Goal: Contribute content: Add original content to the website for others to see

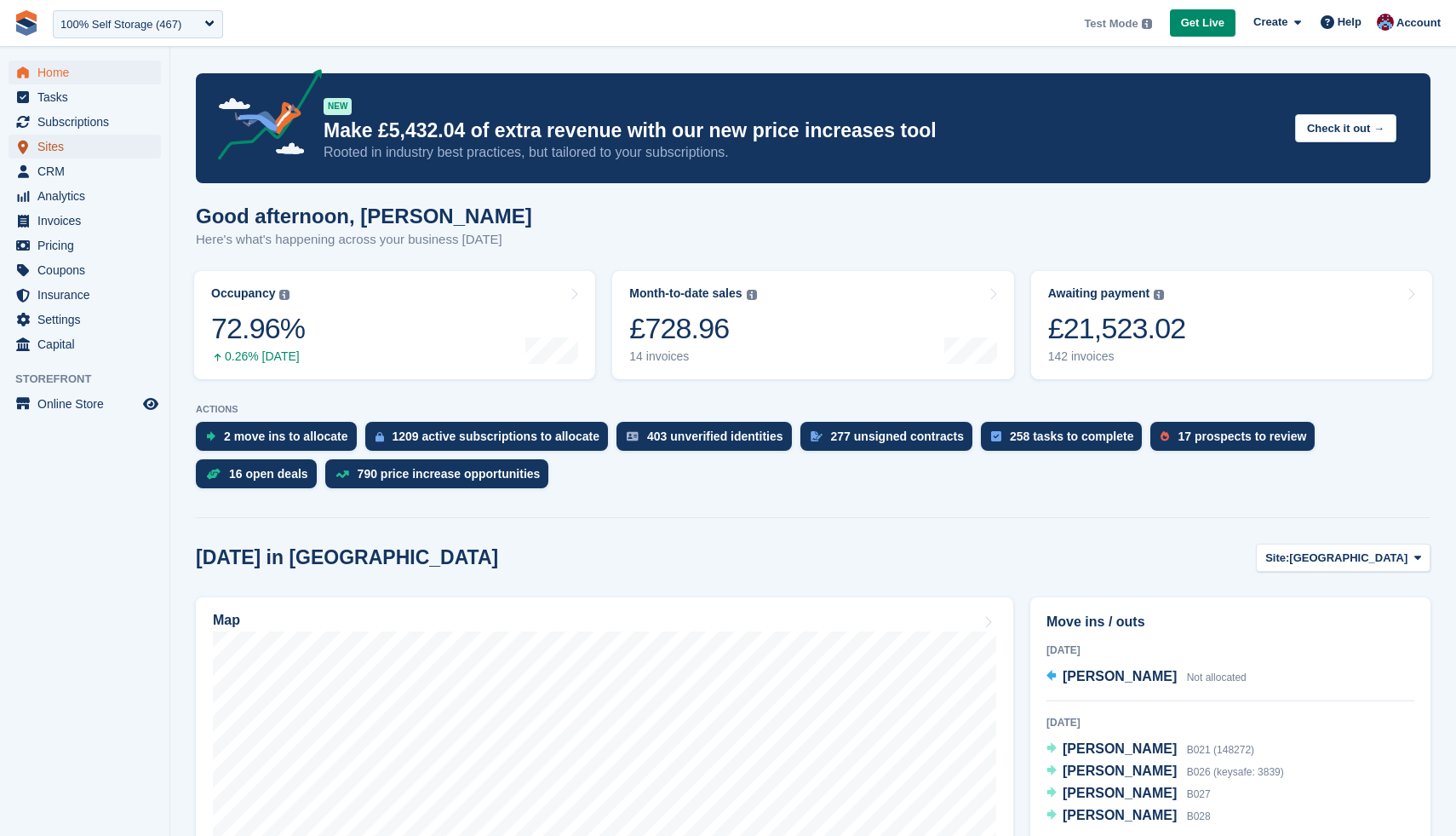
click at [65, 151] on span "Sites" at bounding box center [88, 147] width 102 height 23
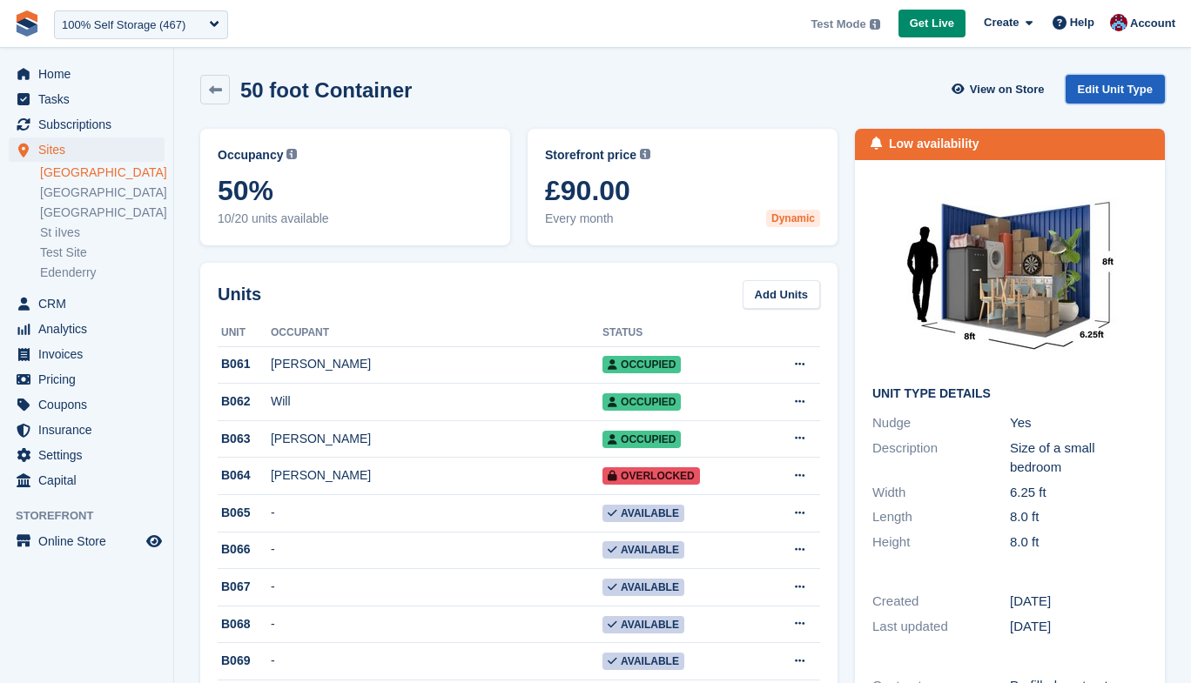
click at [1114, 78] on link "Edit Unit Type" at bounding box center [1114, 89] width 99 height 29
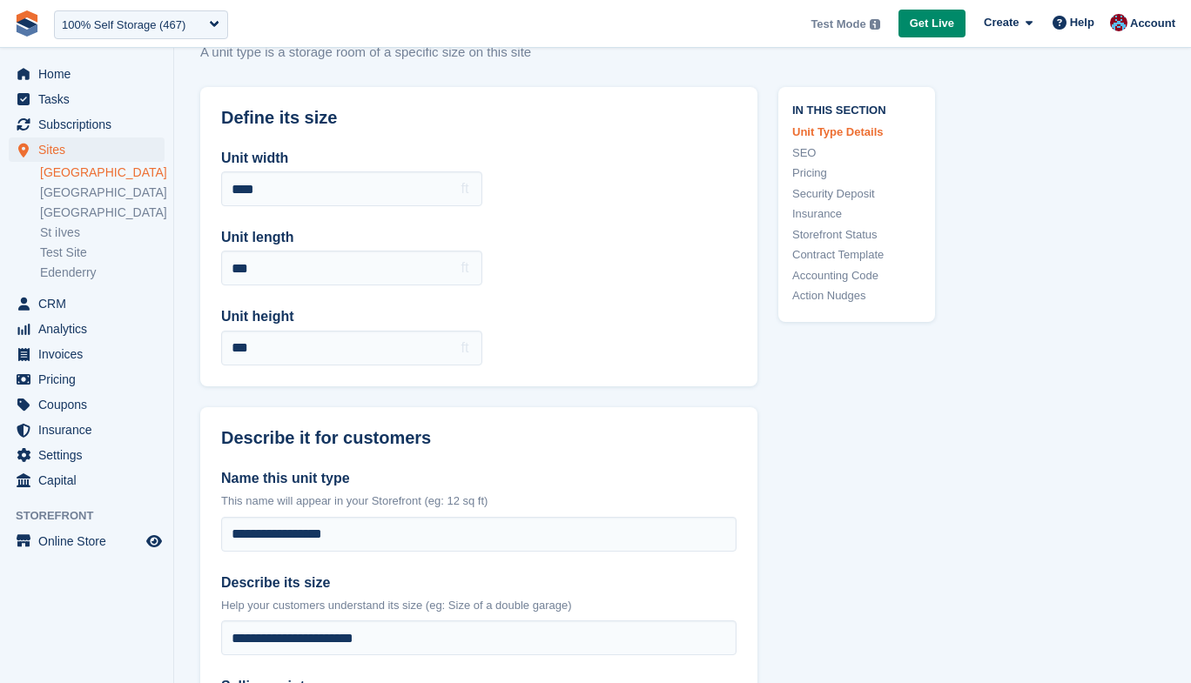
scroll to position [85, 0]
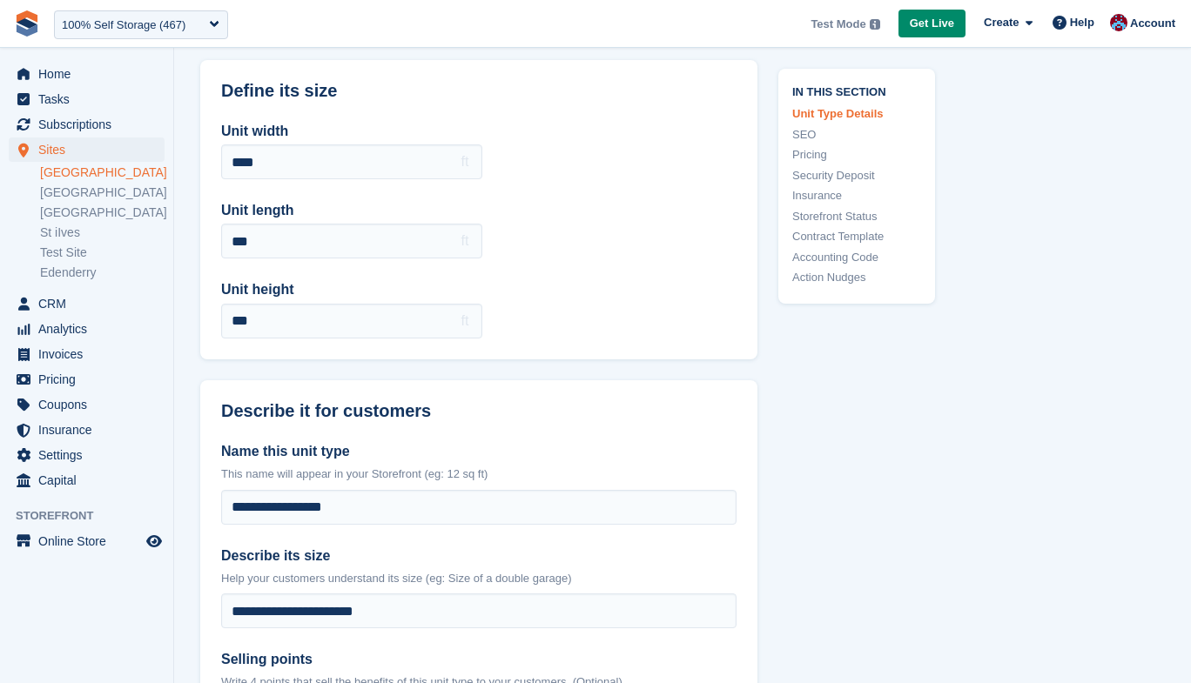
click at [817, 160] on link "Pricing" at bounding box center [856, 154] width 129 height 17
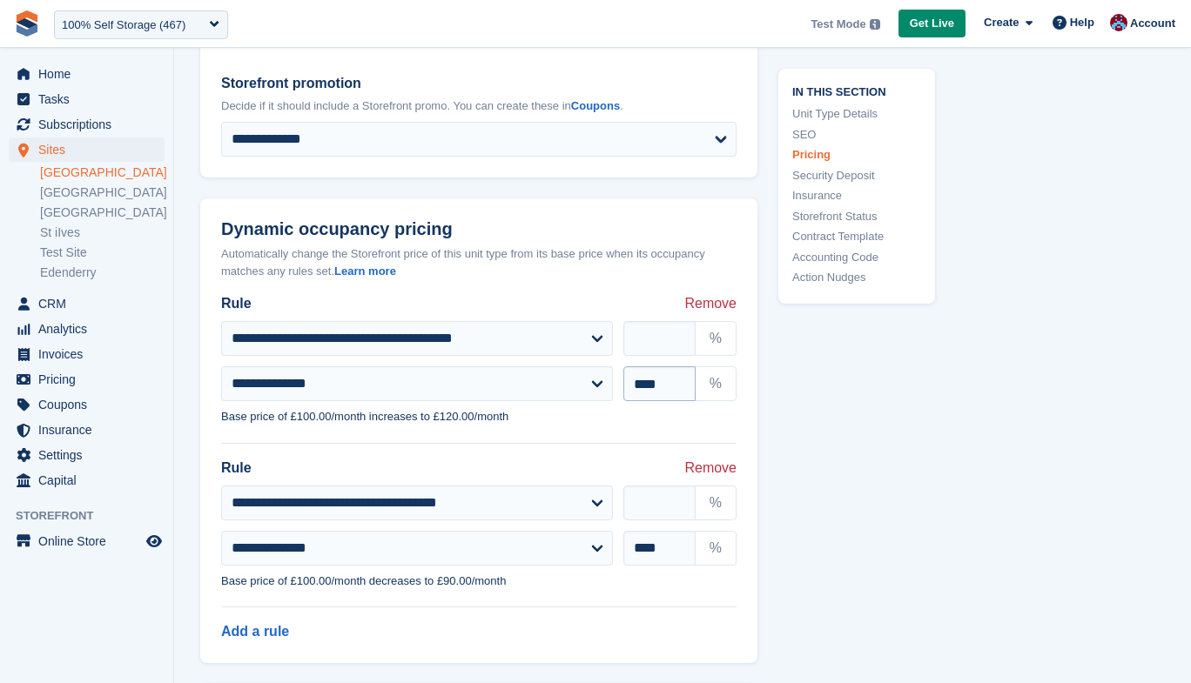
scroll to position [1982, 0]
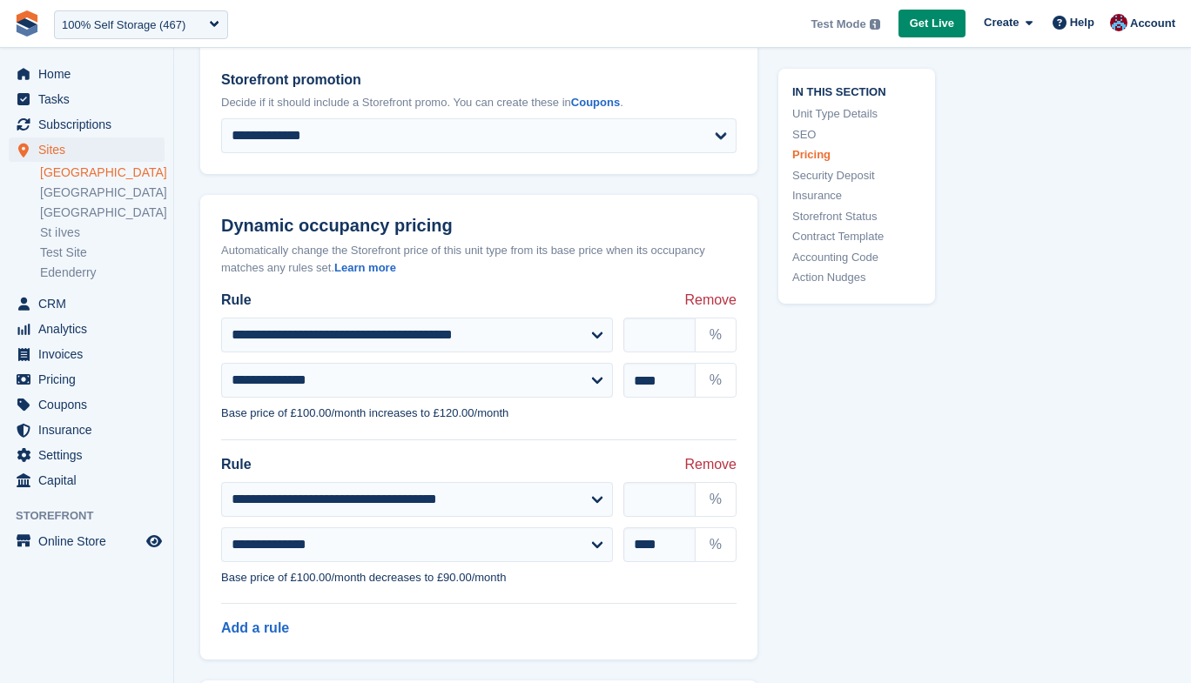
click at [53, 171] on link "[GEOGRAPHIC_DATA]" at bounding box center [102, 173] width 124 height 17
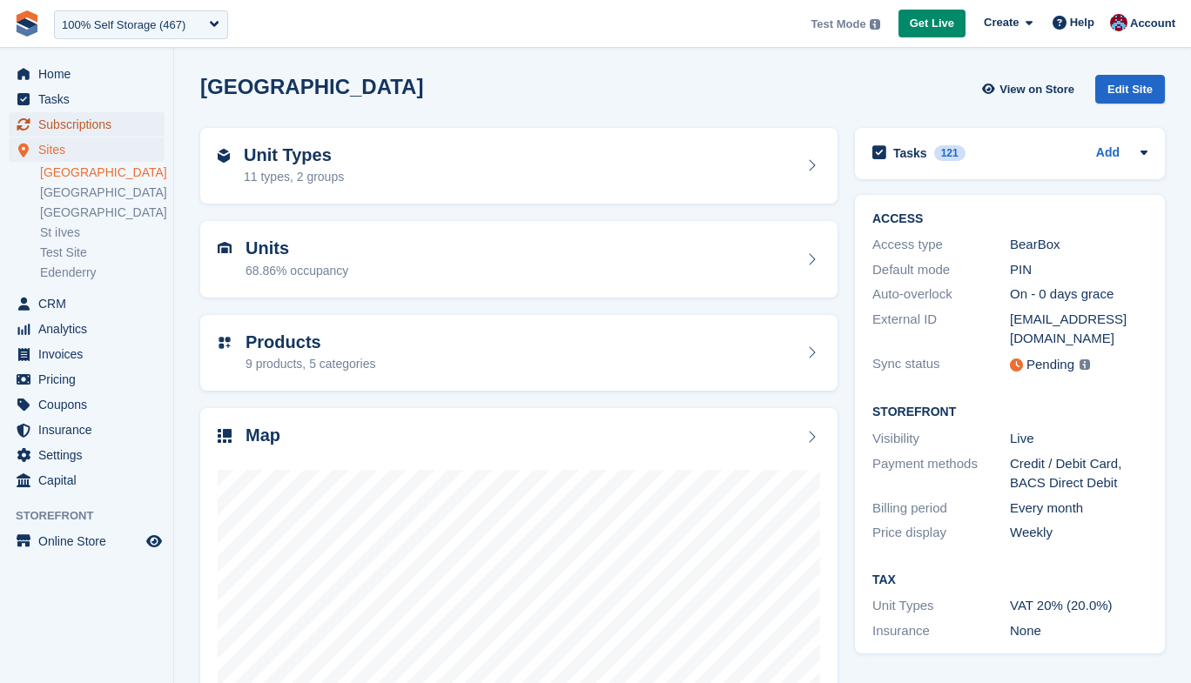
click at [83, 128] on span "Subscriptions" at bounding box center [90, 124] width 104 height 24
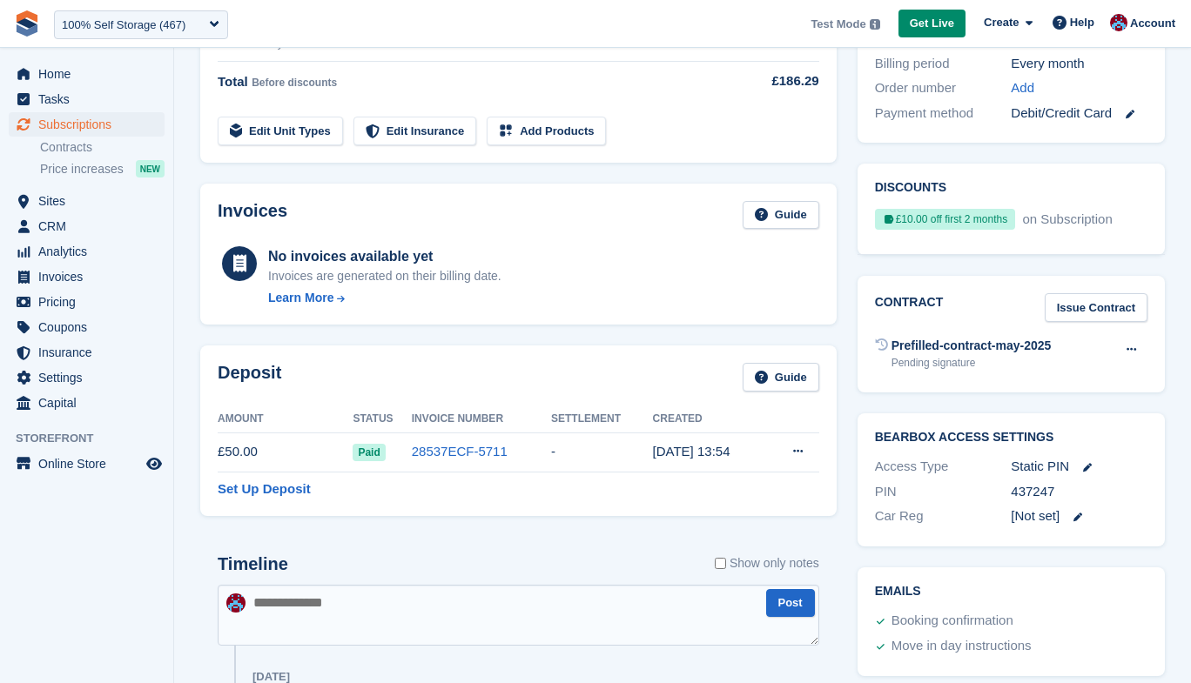
scroll to position [474, 0]
click at [56, 91] on span "Tasks" at bounding box center [90, 99] width 104 height 24
click at [51, 77] on span "Home" at bounding box center [90, 74] width 104 height 24
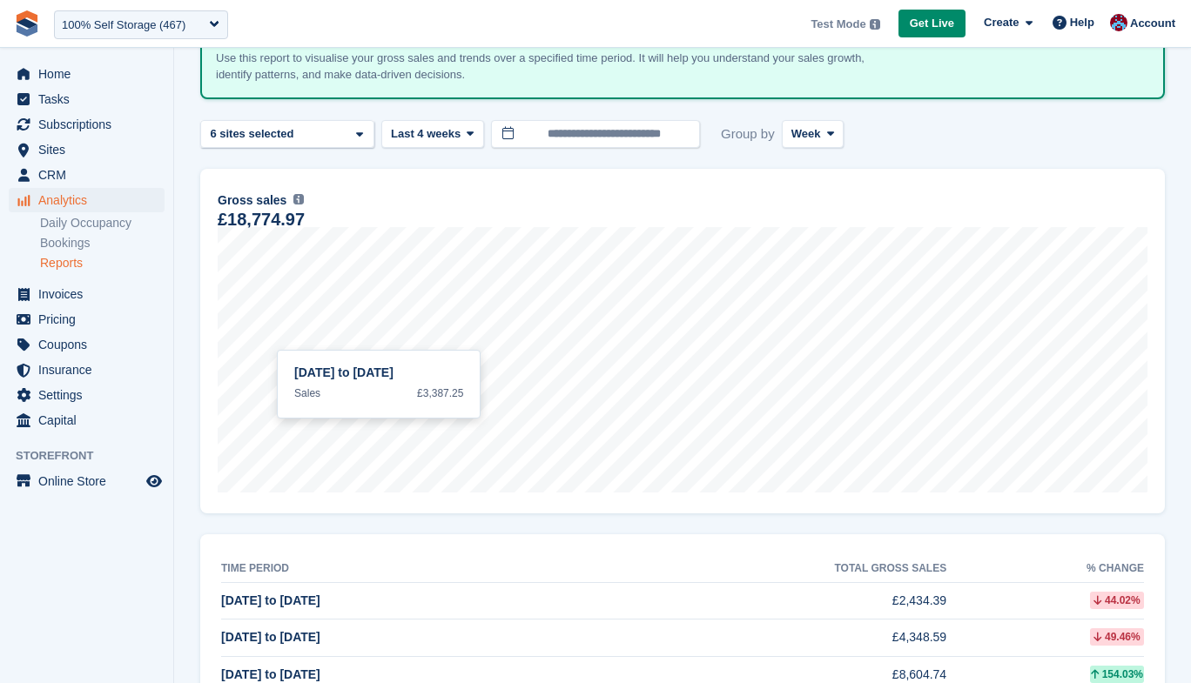
scroll to position [75, 0]
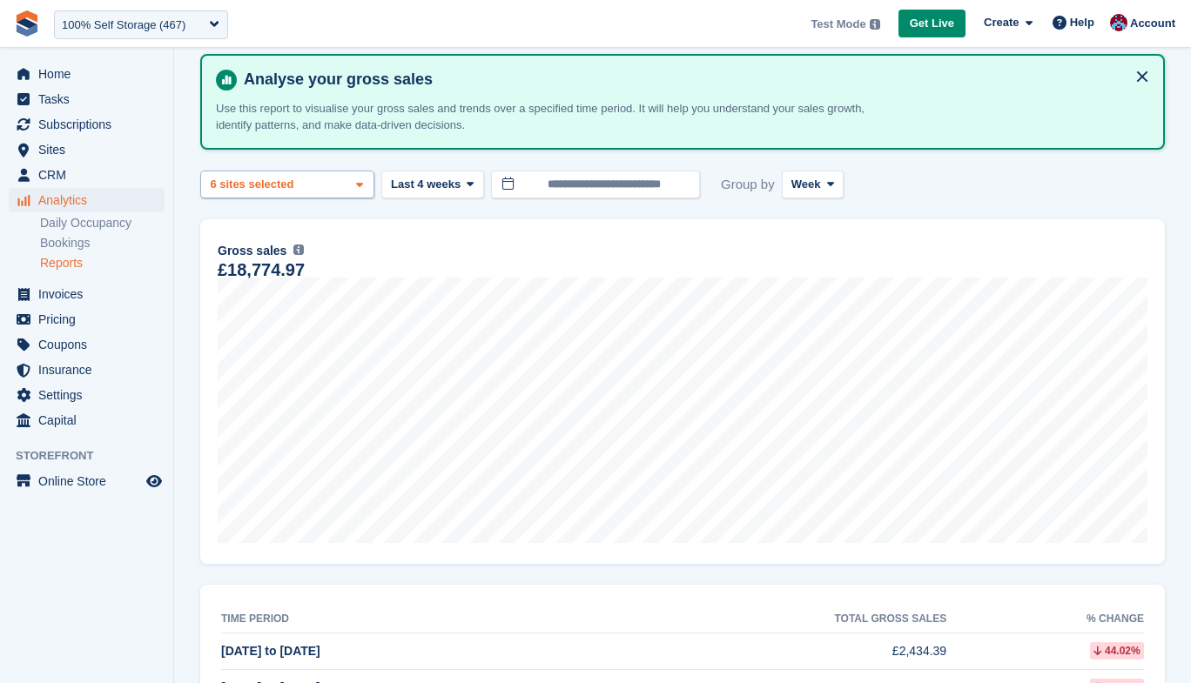
click at [334, 197] on div "Nottingham 2 sites selected 3 sites selected 4 sites selected 5 sites selected …" at bounding box center [287, 185] width 174 height 29
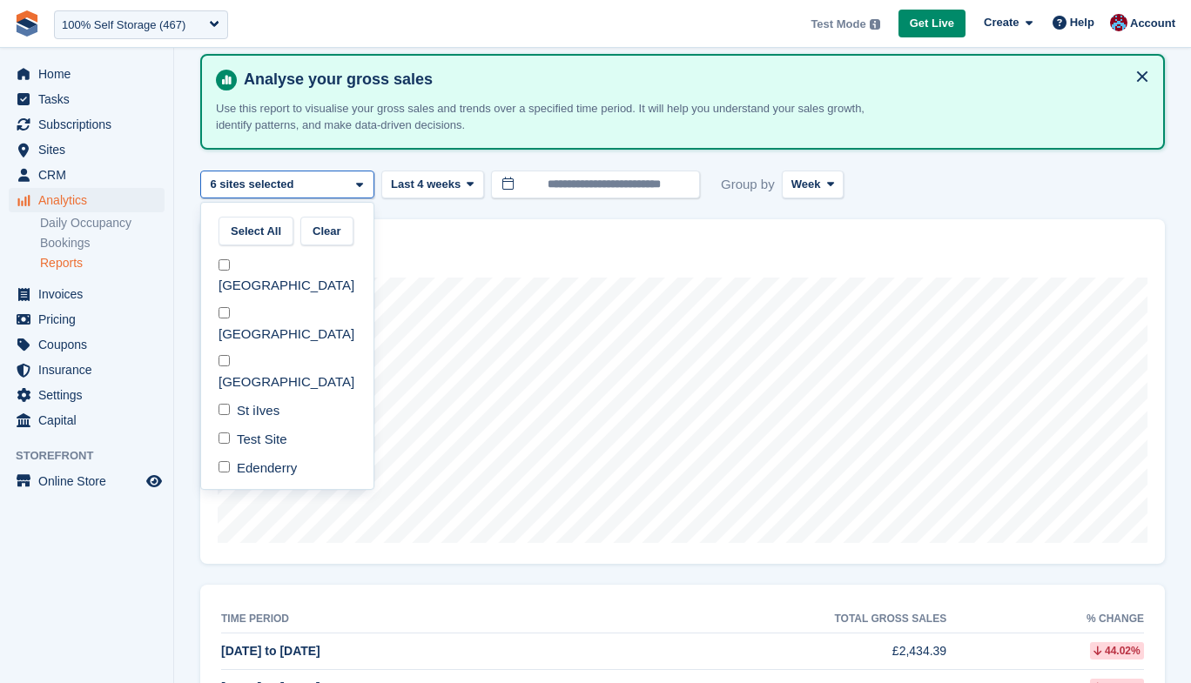
click at [334, 197] on div "Nottingham 2 sites selected 3 sites selected 4 sites selected 5 sites selected …" at bounding box center [287, 185] width 174 height 29
click at [287, 176] on div "6 sites selected" at bounding box center [253, 184] width 93 height 17
click at [71, 204] on span "Analytics" at bounding box center [90, 200] width 104 height 24
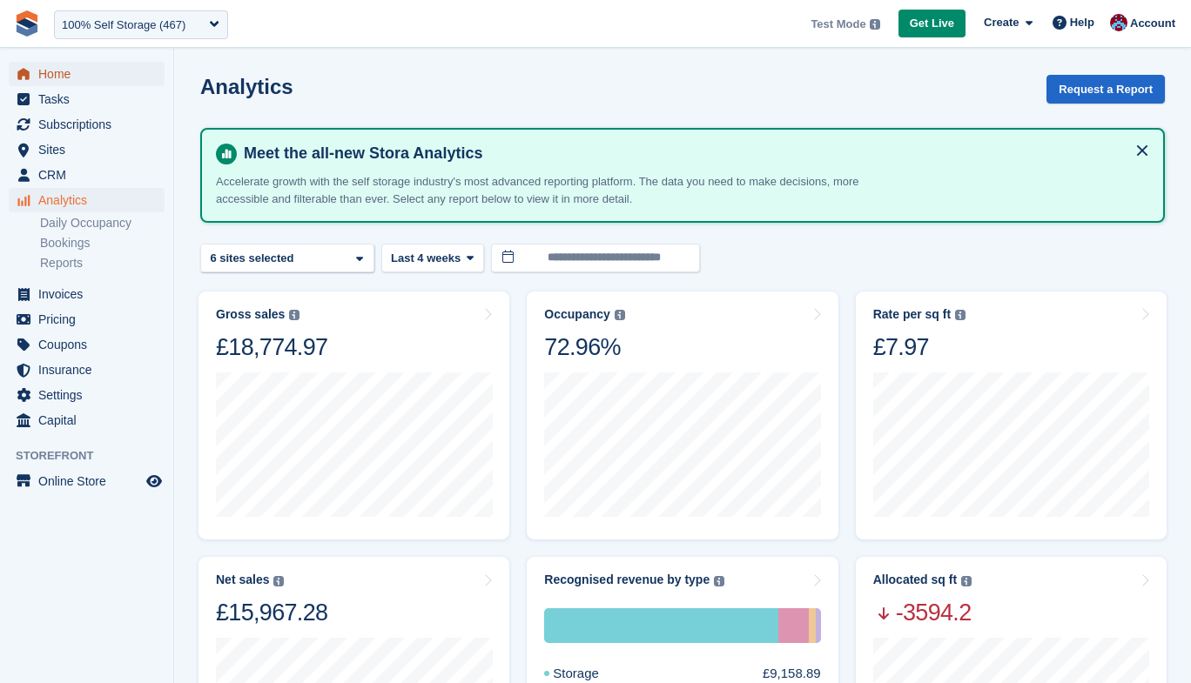
click at [44, 80] on span "Home" at bounding box center [90, 74] width 104 height 24
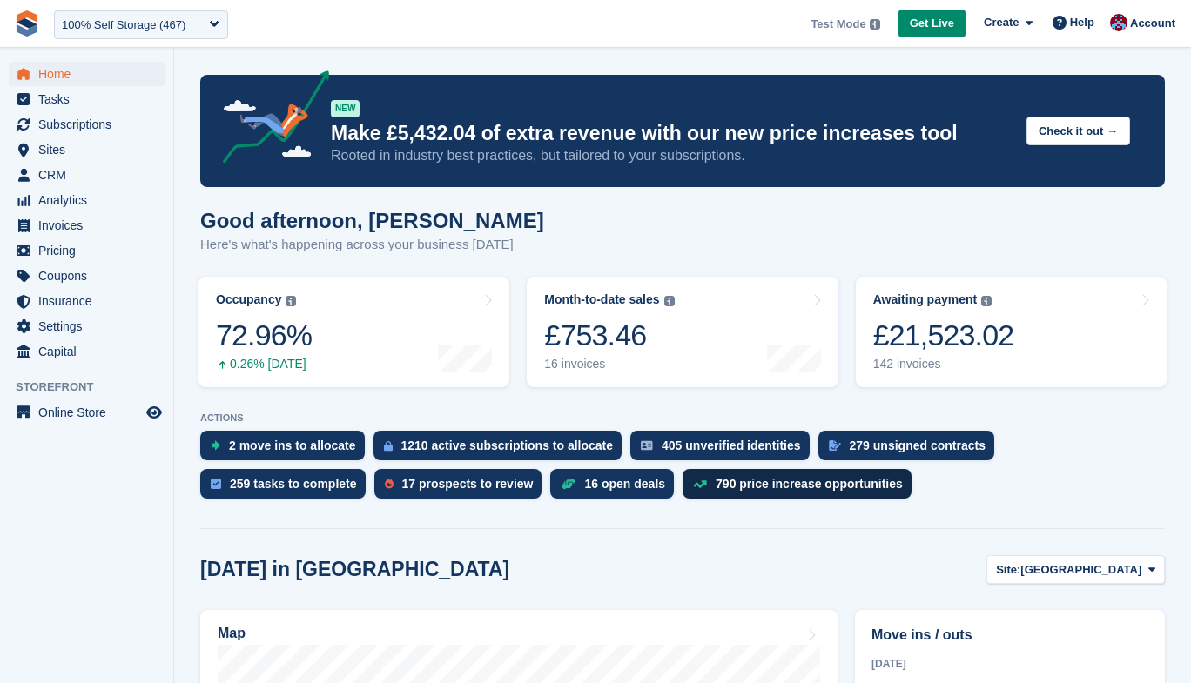
click at [748, 486] on div "790 price increase opportunities" at bounding box center [808, 484] width 187 height 14
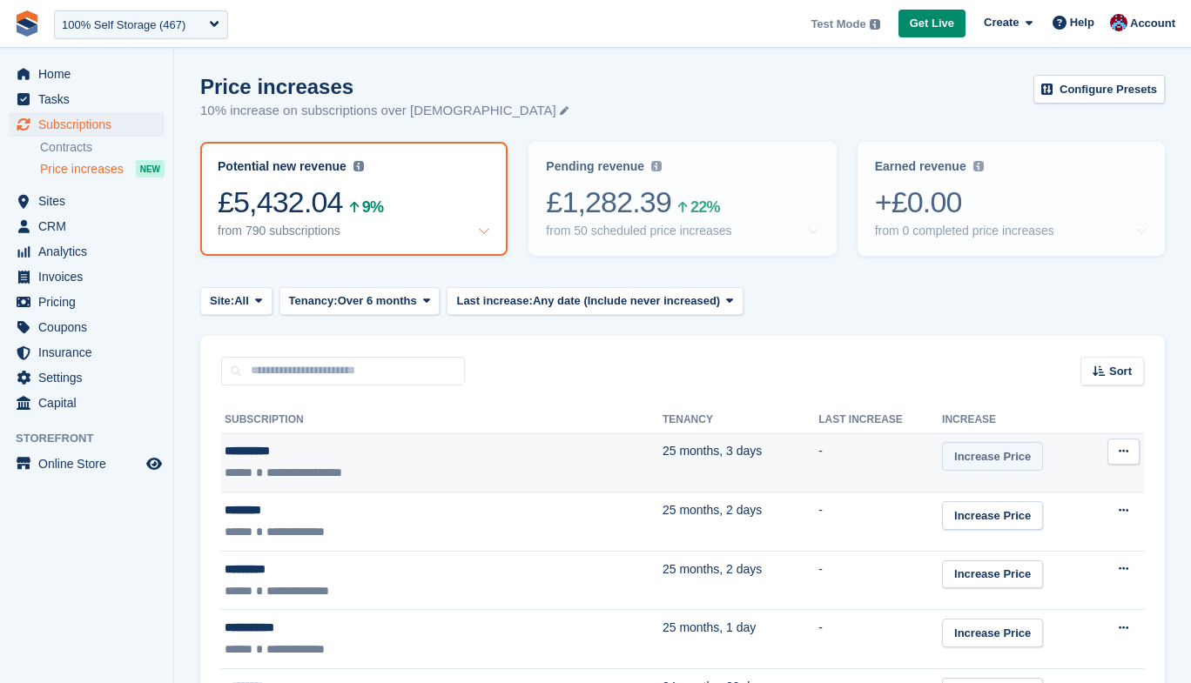
click at [942, 465] on link "Increase Price" at bounding box center [992, 456] width 101 height 29
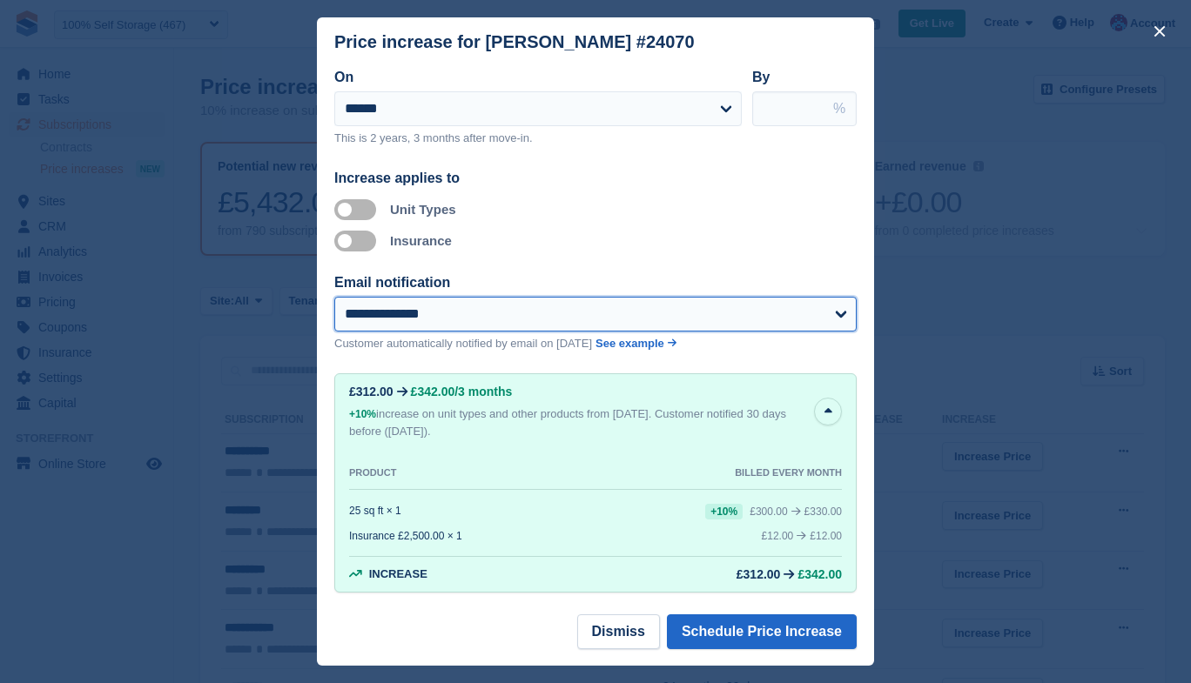
click at [525, 328] on select "**********" at bounding box center [595, 314] width 522 height 35
click at [334, 297] on select "**********" at bounding box center [595, 314] width 522 height 35
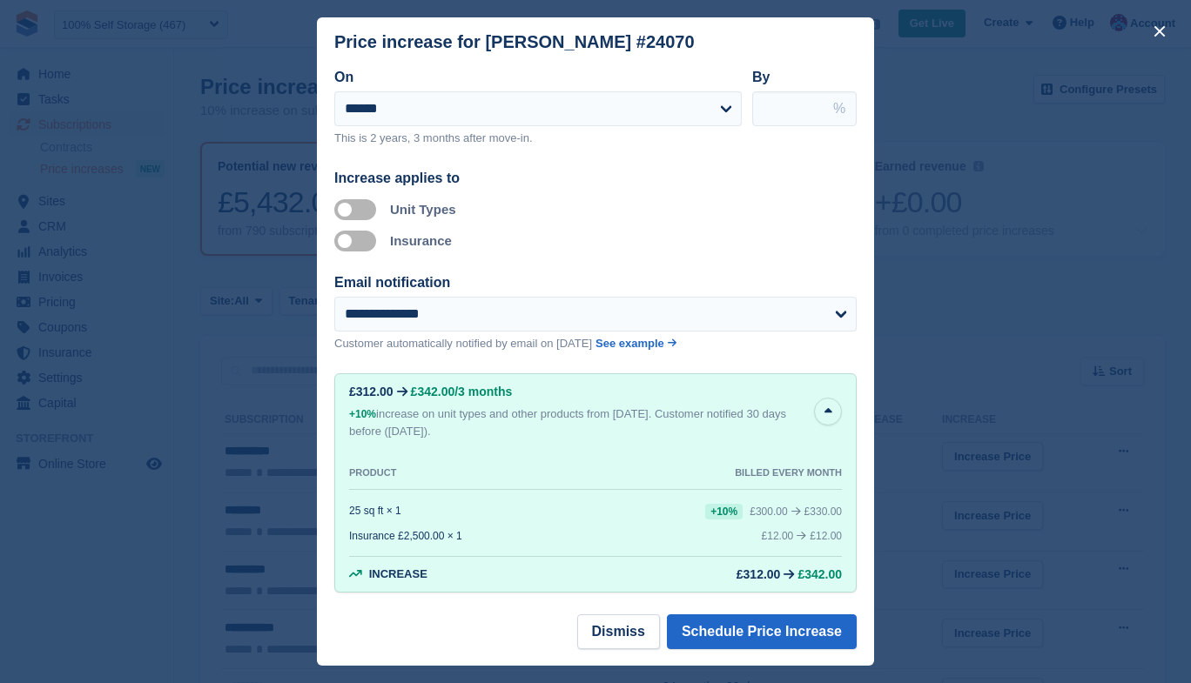
click at [1166, 364] on div "close" at bounding box center [595, 341] width 1191 height 683
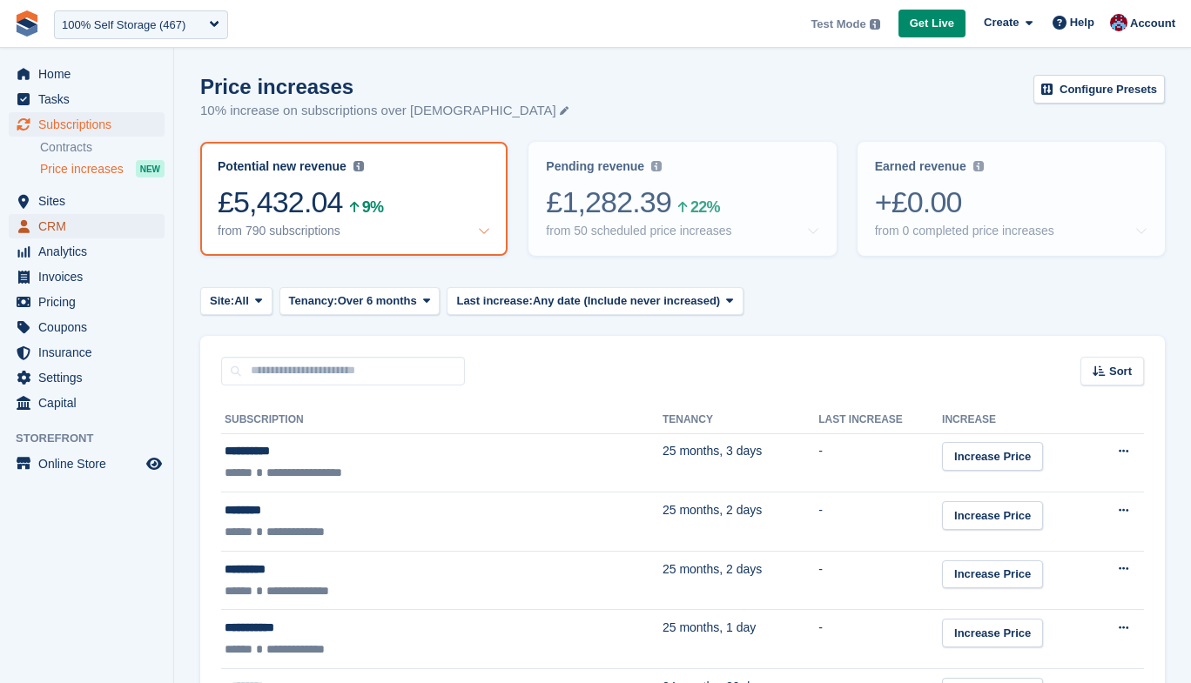
click at [46, 225] on span "CRM" at bounding box center [90, 226] width 104 height 24
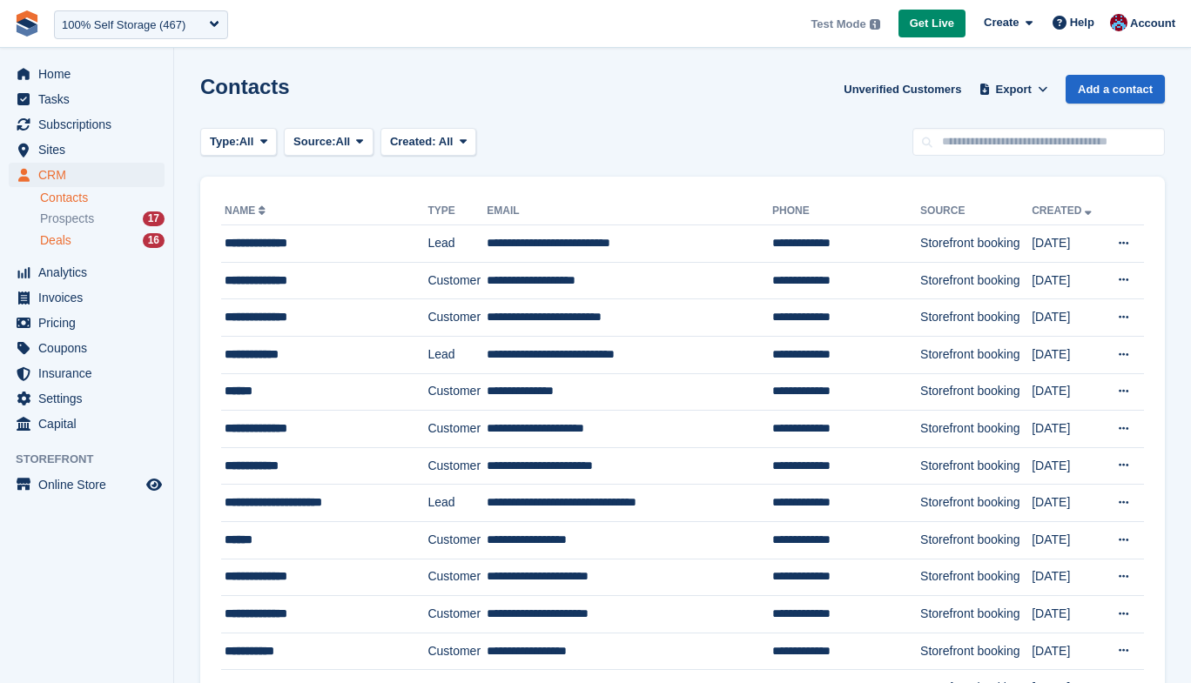
click at [57, 241] on span "Deals" at bounding box center [55, 240] width 31 height 17
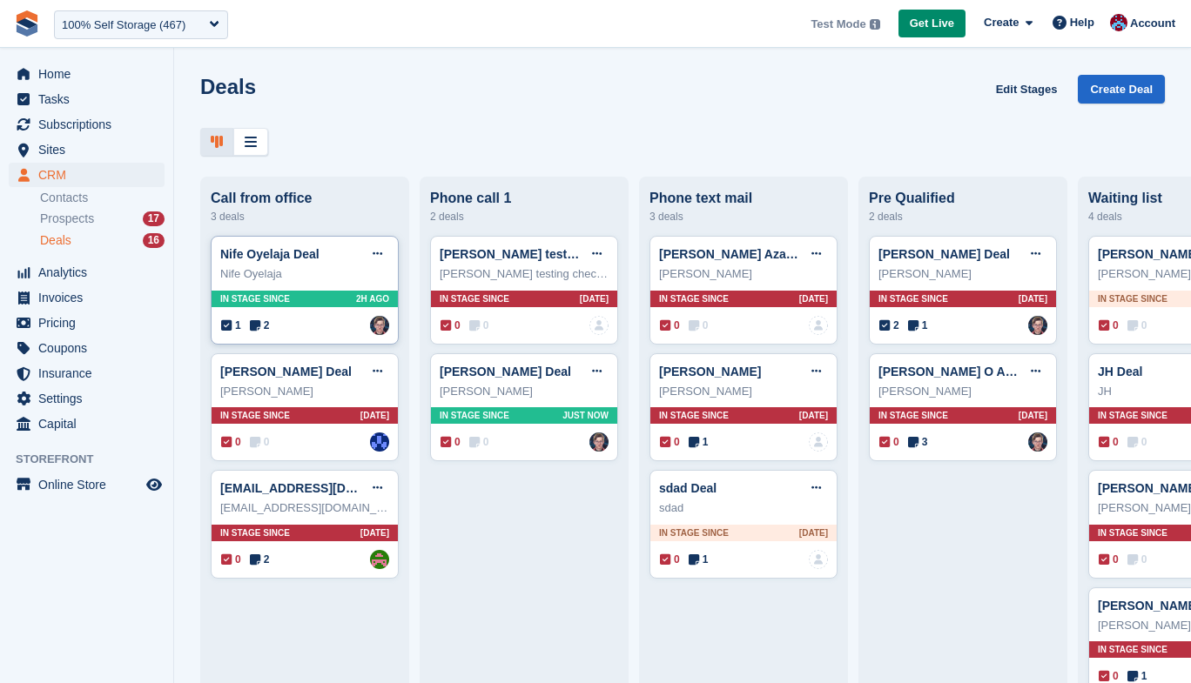
click at [258, 264] on div "Nife Oyelaja Deal Edit deal Mark as won Mark as lost Delete deal" at bounding box center [304, 254] width 169 height 26
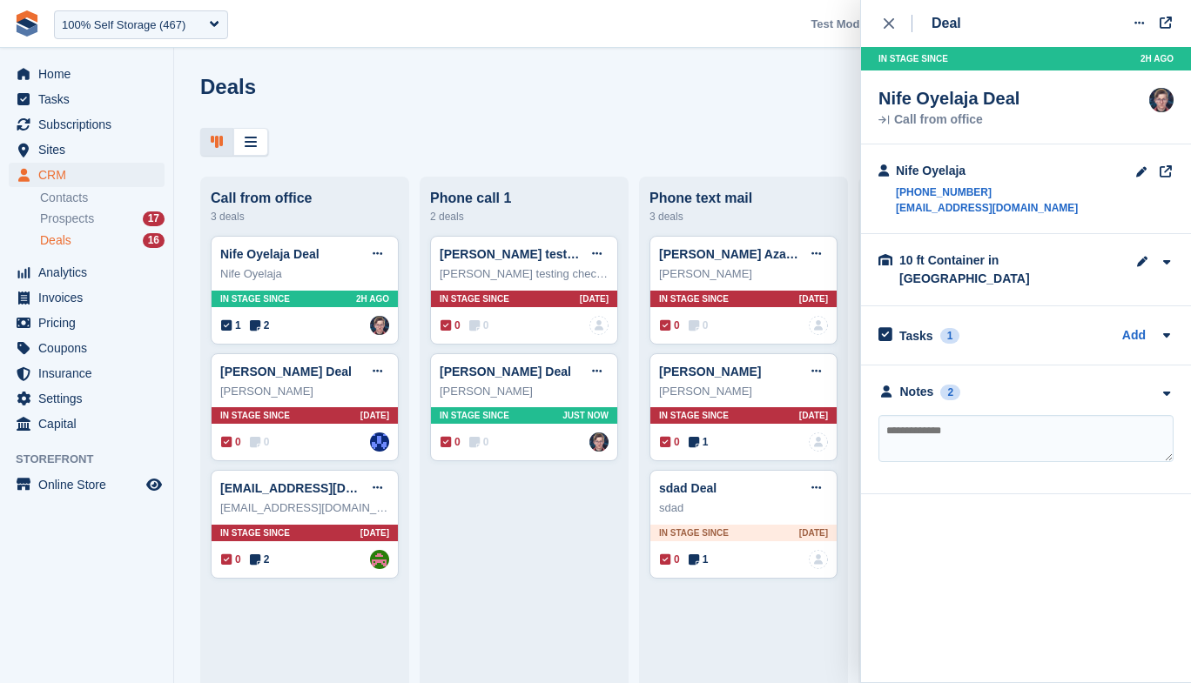
click at [667, 102] on div "Deals Edit Stages Create Deal" at bounding box center [682, 100] width 964 height 50
click at [878, 29] on button "close" at bounding box center [897, 23] width 39 height 47
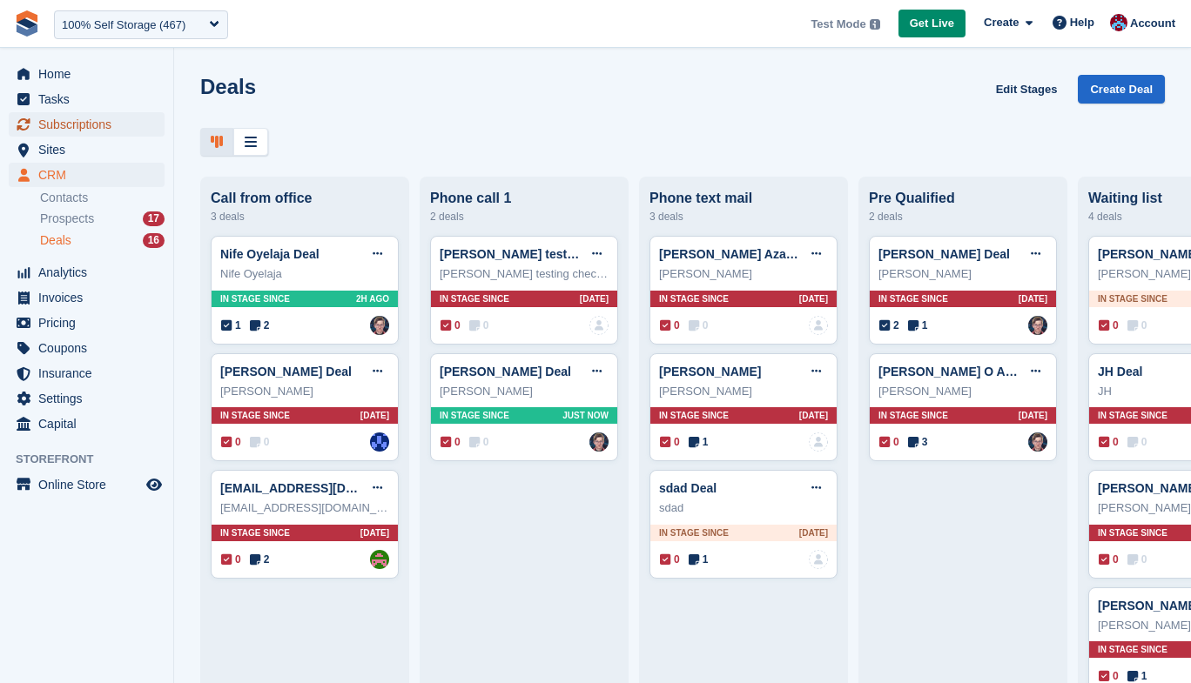
click at [61, 125] on span "Subscriptions" at bounding box center [90, 124] width 104 height 24
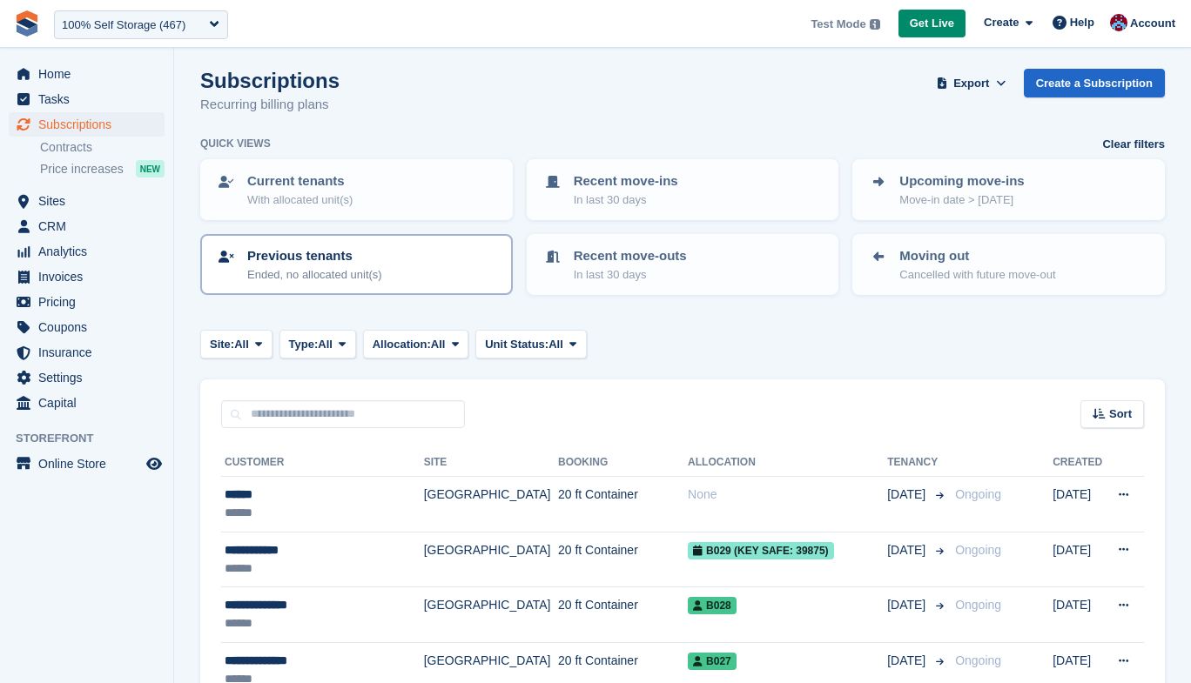
scroll to position [9, 0]
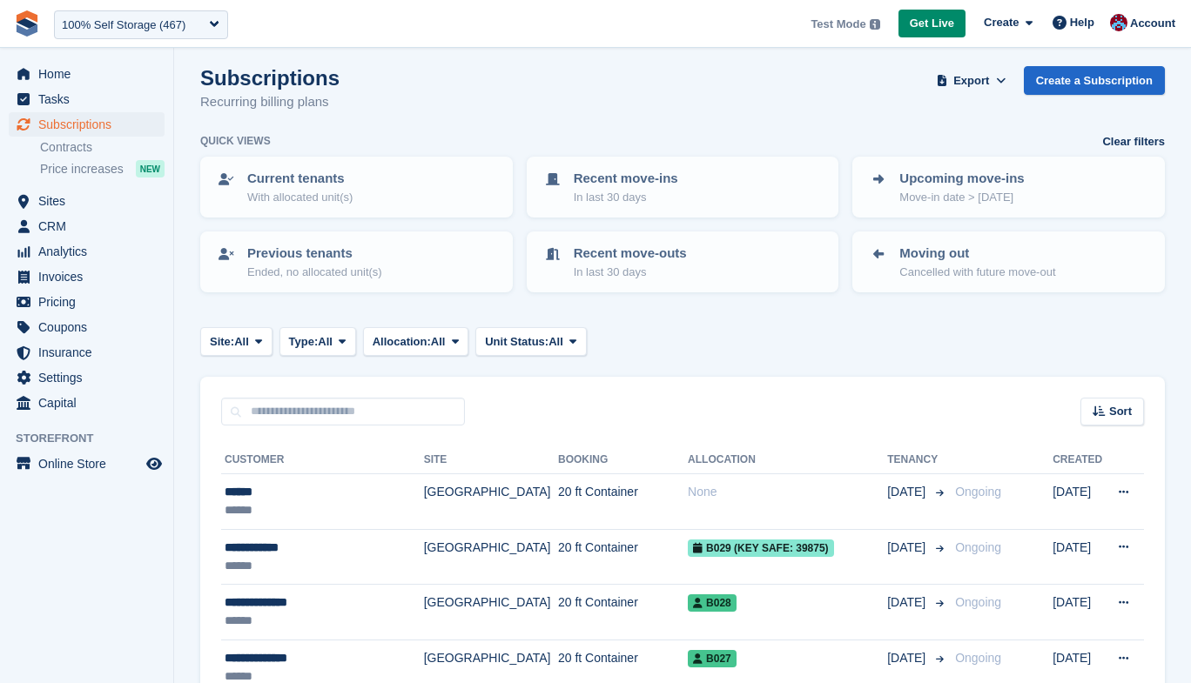
click at [296, 228] on div "Previous tenants Ended, no allocated unit(s)" at bounding box center [356, 262] width 326 height 75
click at [65, 117] on span "Subscriptions" at bounding box center [90, 124] width 104 height 24
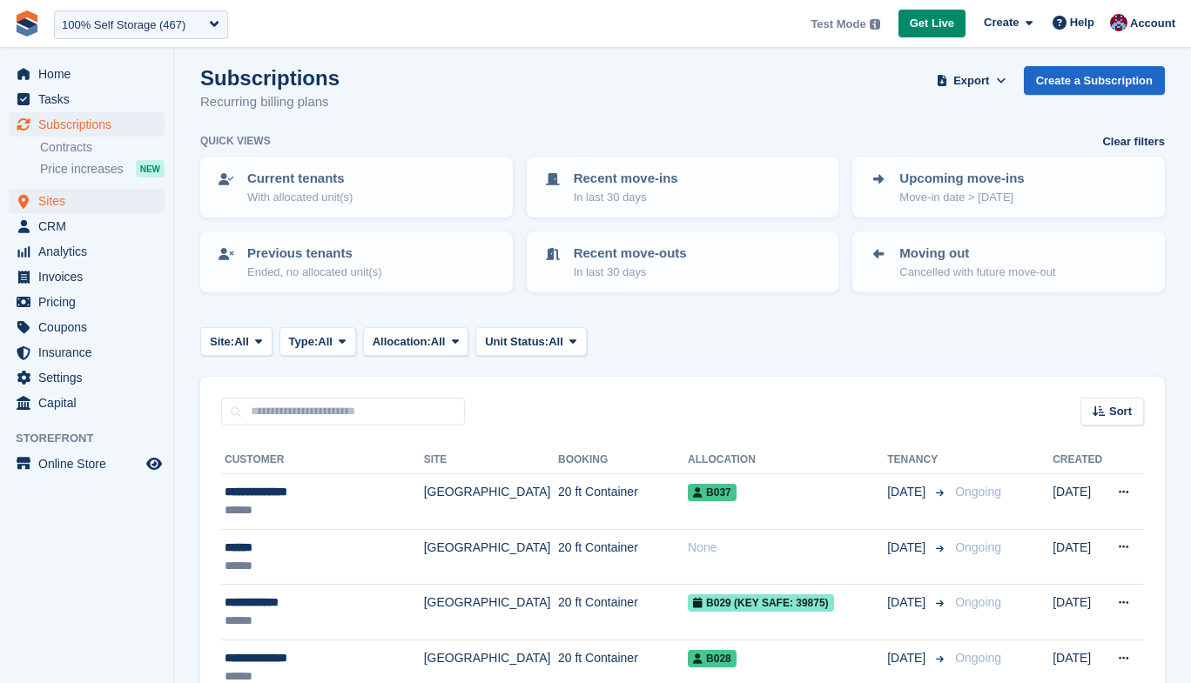
scroll to position [0, 0]
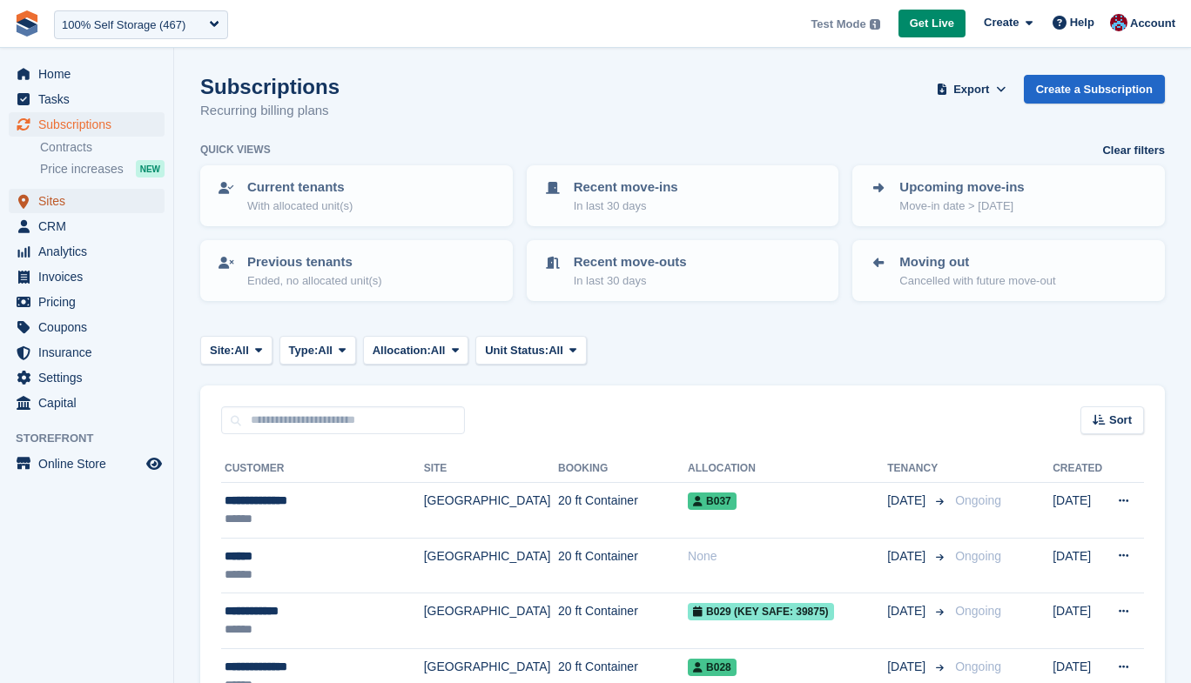
click at [53, 202] on span "Sites" at bounding box center [90, 201] width 104 height 24
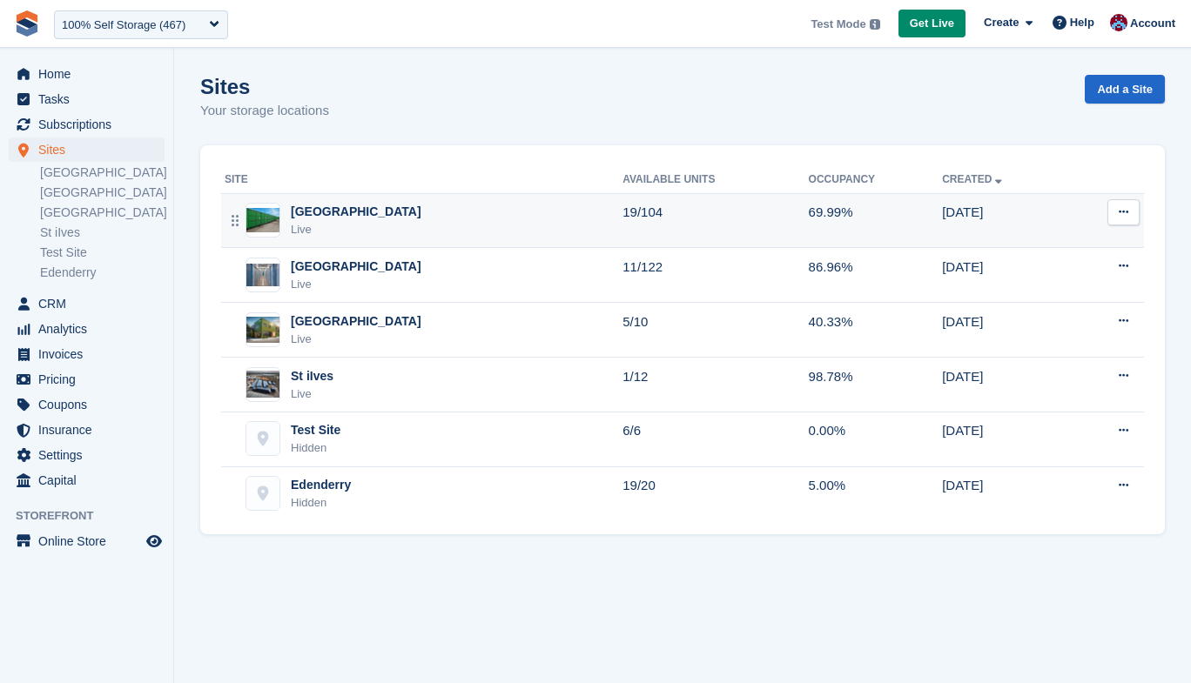
click at [320, 207] on div "[GEOGRAPHIC_DATA]" at bounding box center [356, 212] width 131 height 18
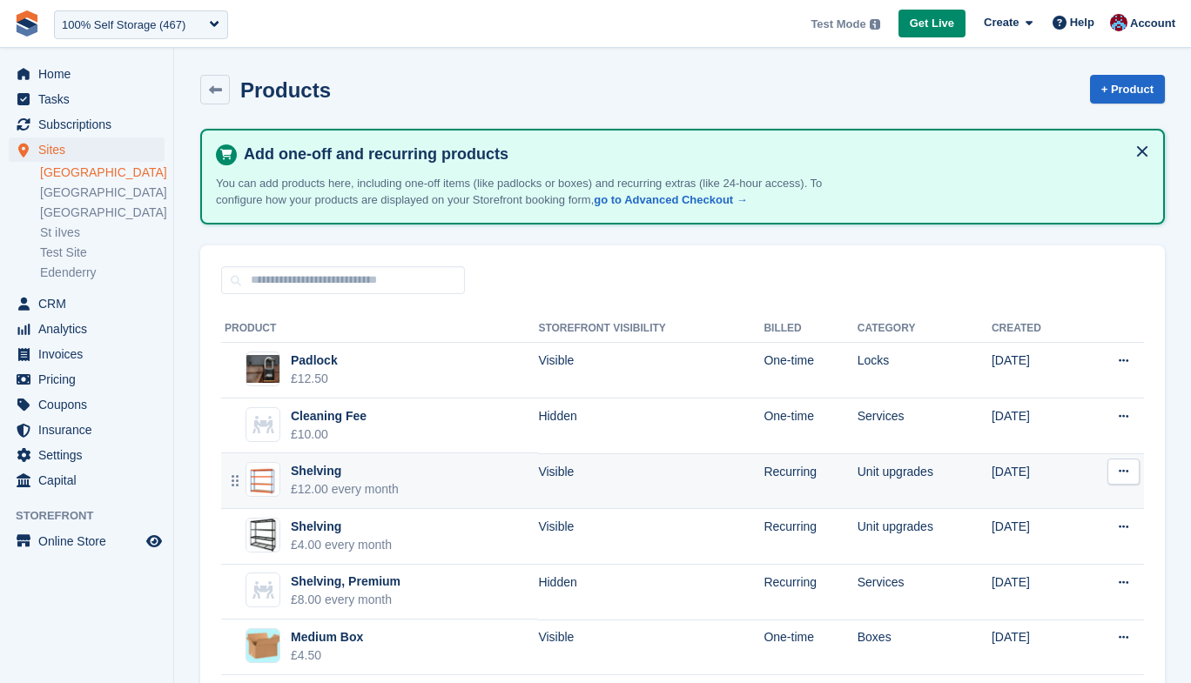
click at [282, 493] on div "Shelving £12.00 every month" at bounding box center [312, 480] width 174 height 37
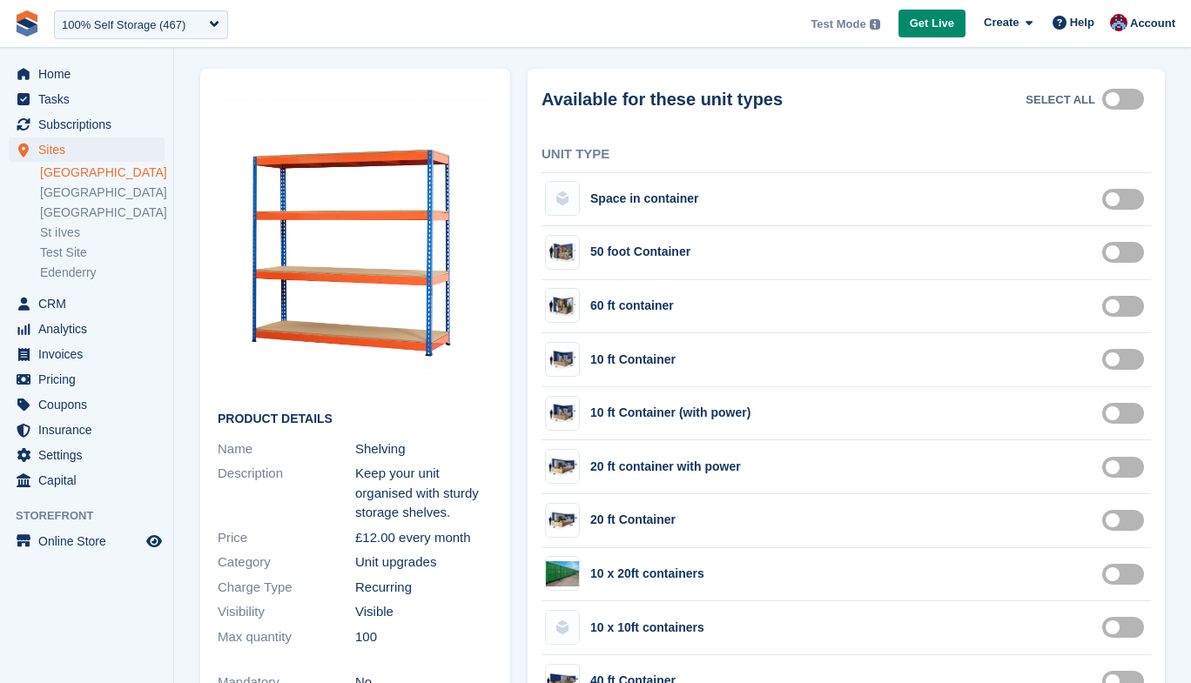
scroll to position [88, 0]
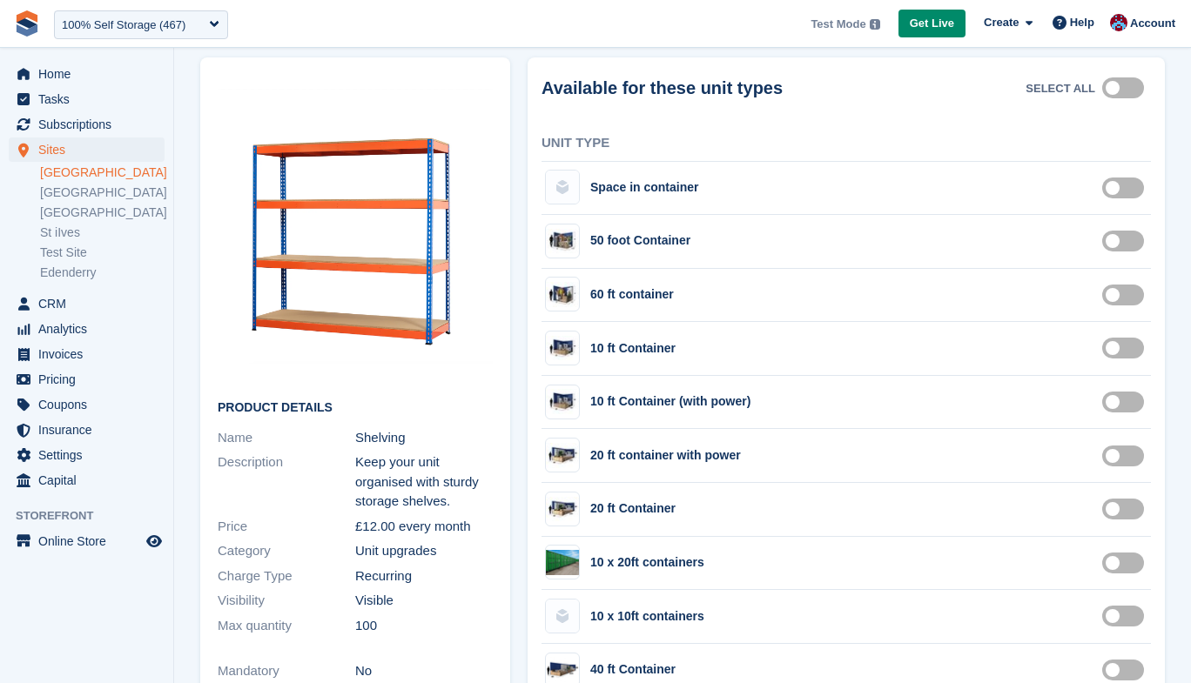
click at [1134, 296] on label "2960" at bounding box center [1126, 294] width 49 height 3
click at [1128, 296] on label "2960" at bounding box center [1126, 294] width 49 height 3
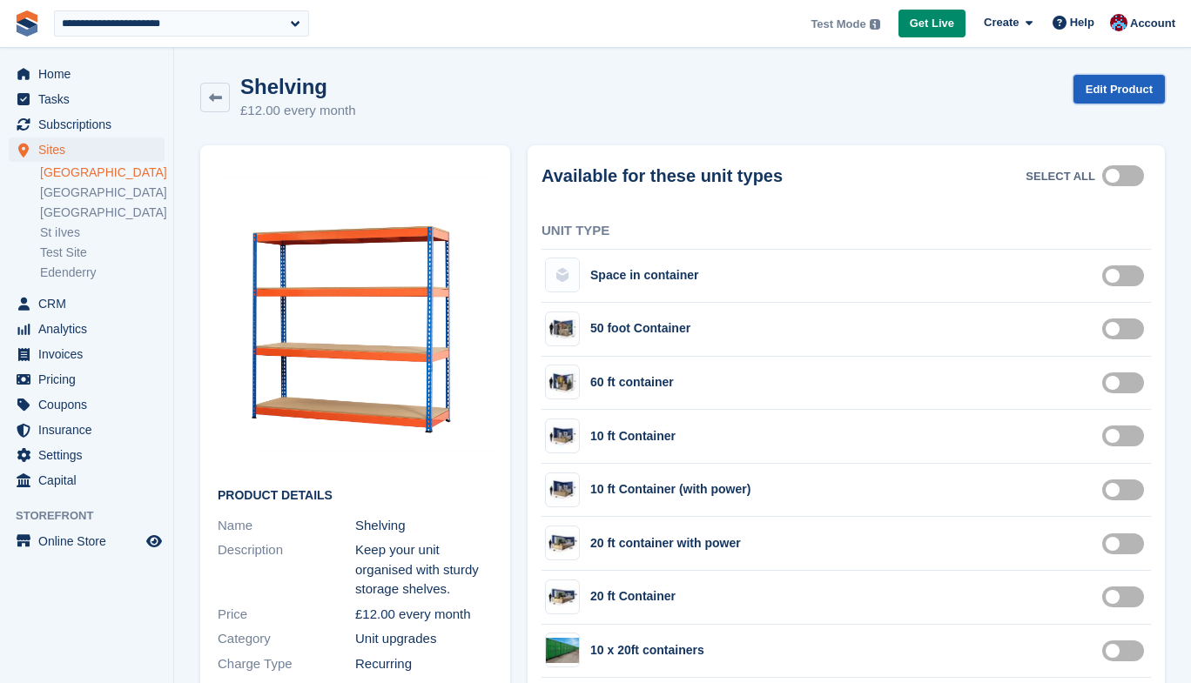
click at [1085, 95] on link "Edit Product" at bounding box center [1118, 89] width 91 height 29
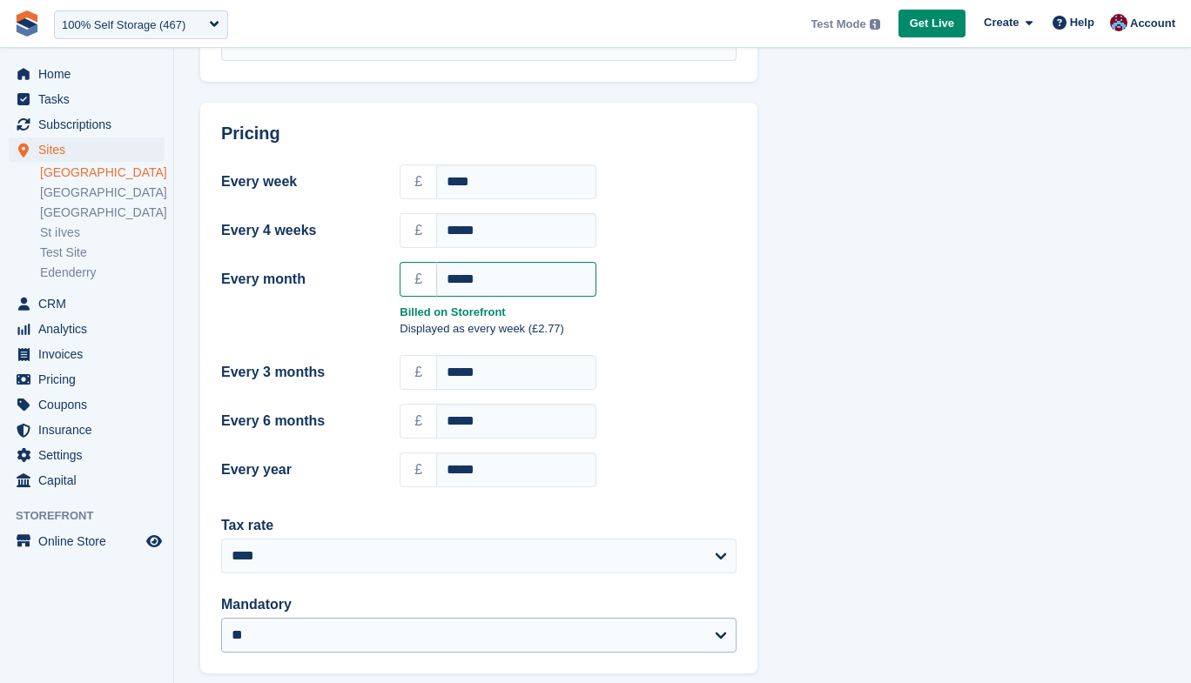
scroll to position [866, 0]
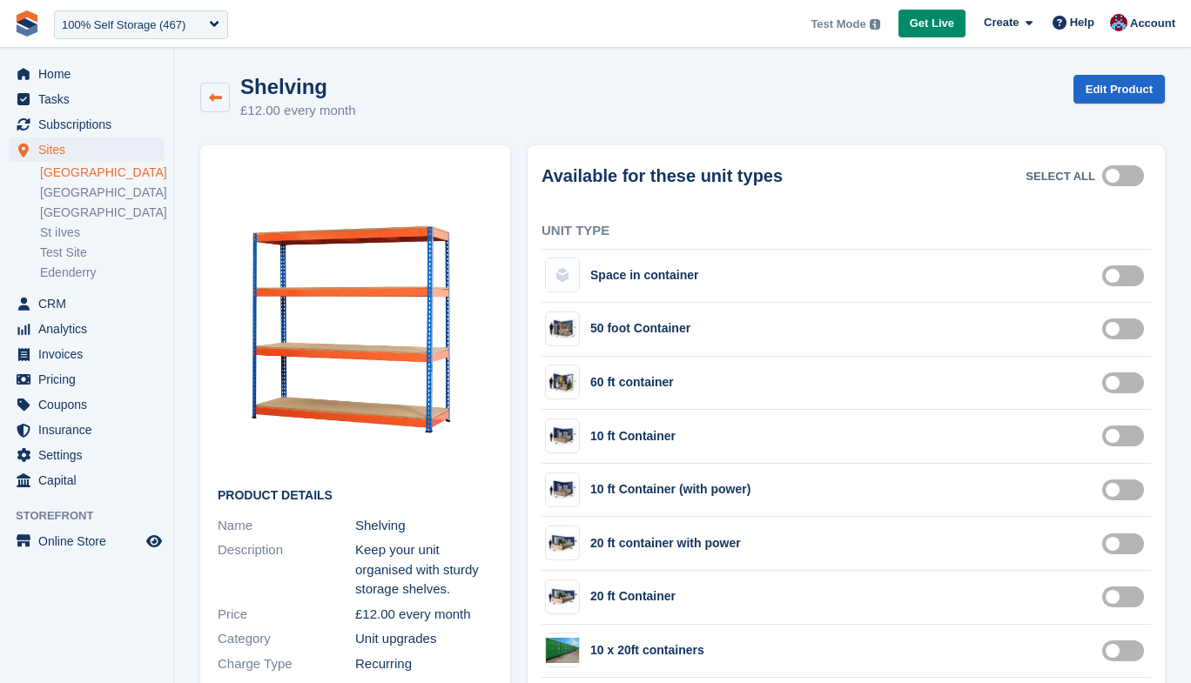
click at [215, 106] on link at bounding box center [215, 98] width 30 height 30
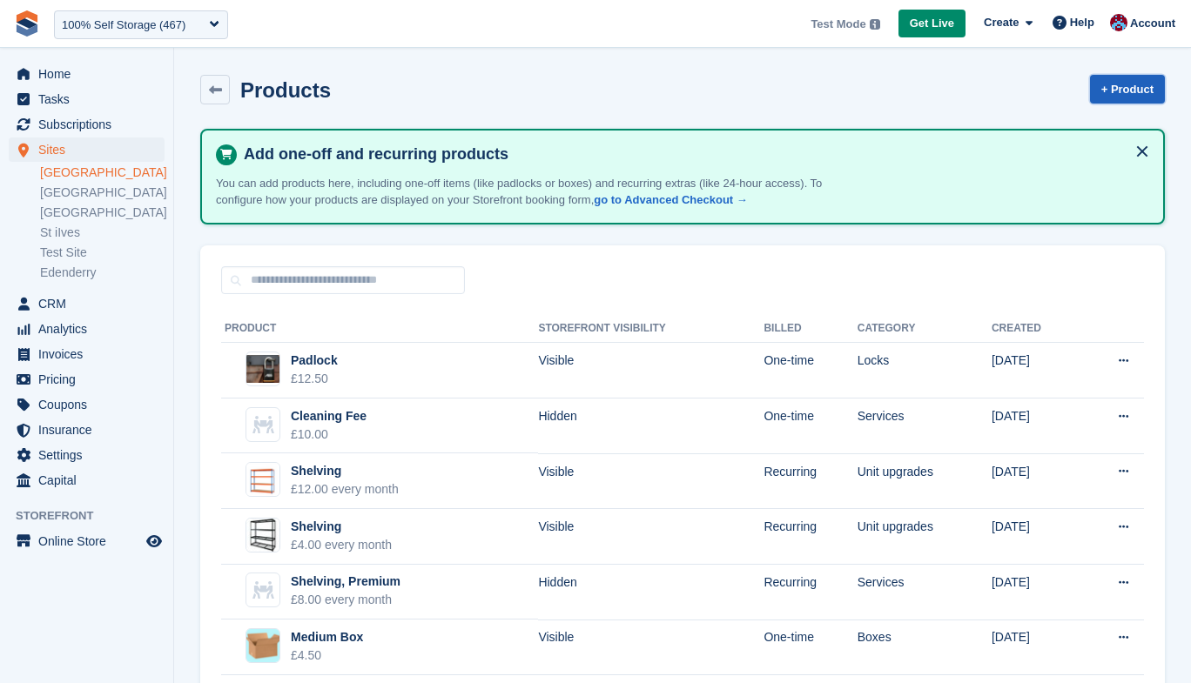
click at [1120, 86] on link "+ Product" at bounding box center [1127, 89] width 75 height 29
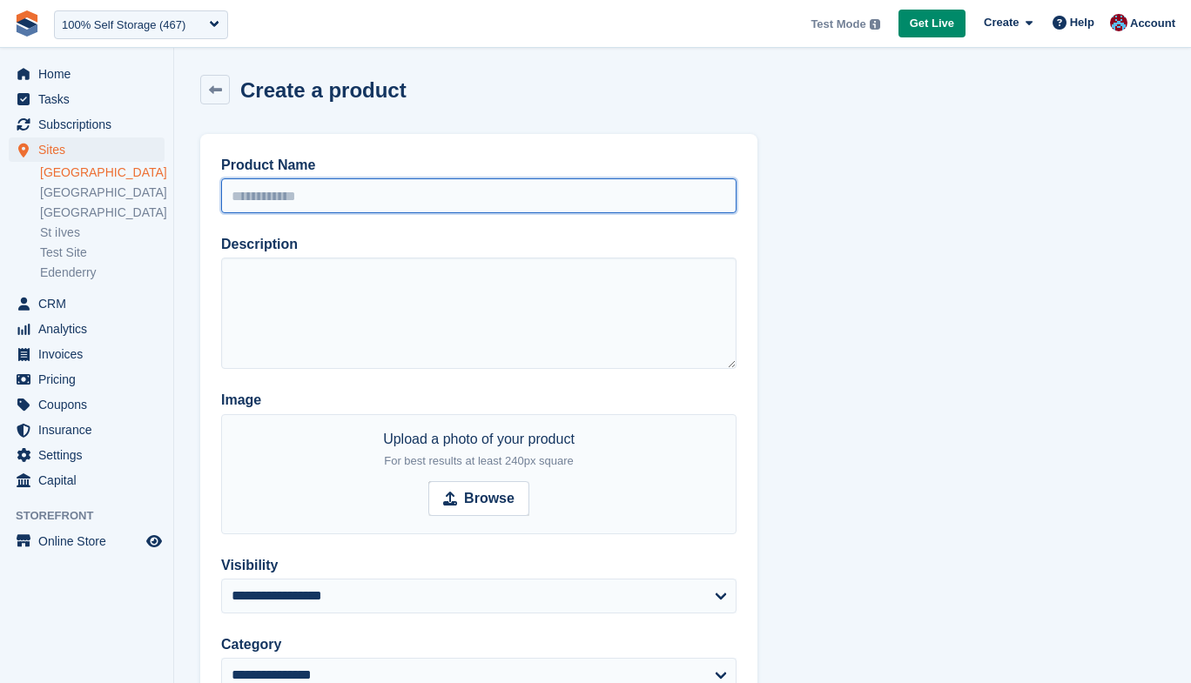
click at [359, 203] on input "Product Name" at bounding box center [478, 195] width 515 height 35
click at [272, 198] on input "**********" at bounding box center [478, 195] width 515 height 35
type input "**********"
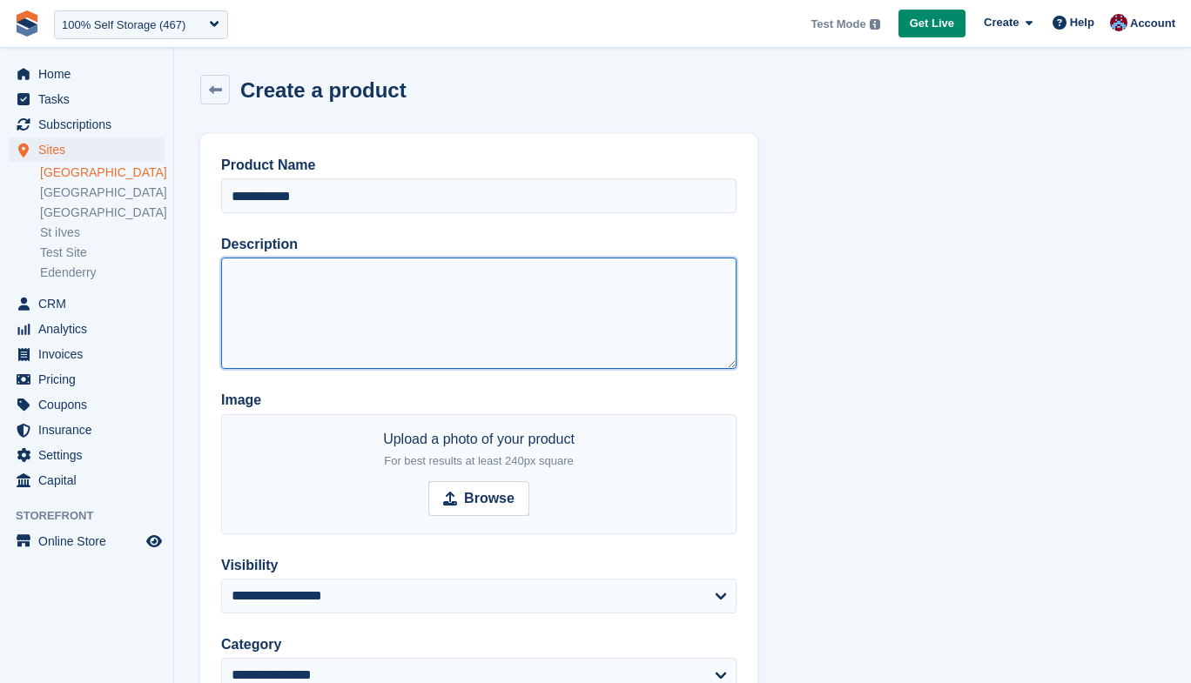
click at [290, 274] on textarea "Description" at bounding box center [478, 313] width 515 height 111
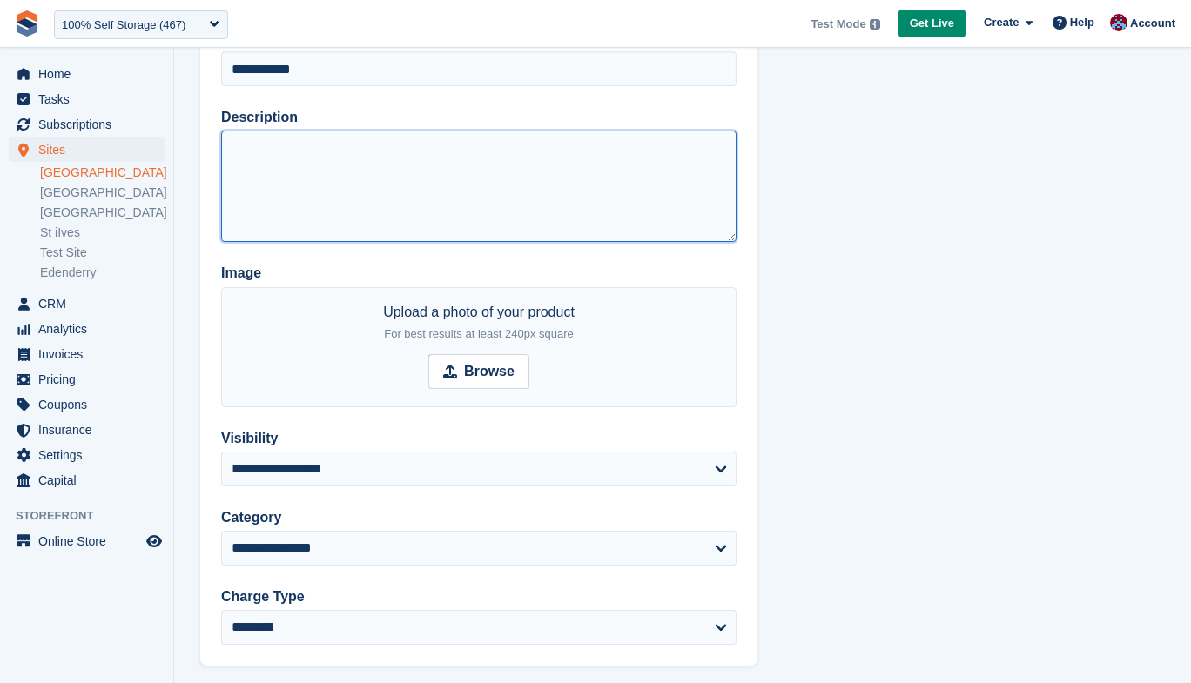
scroll to position [283, 0]
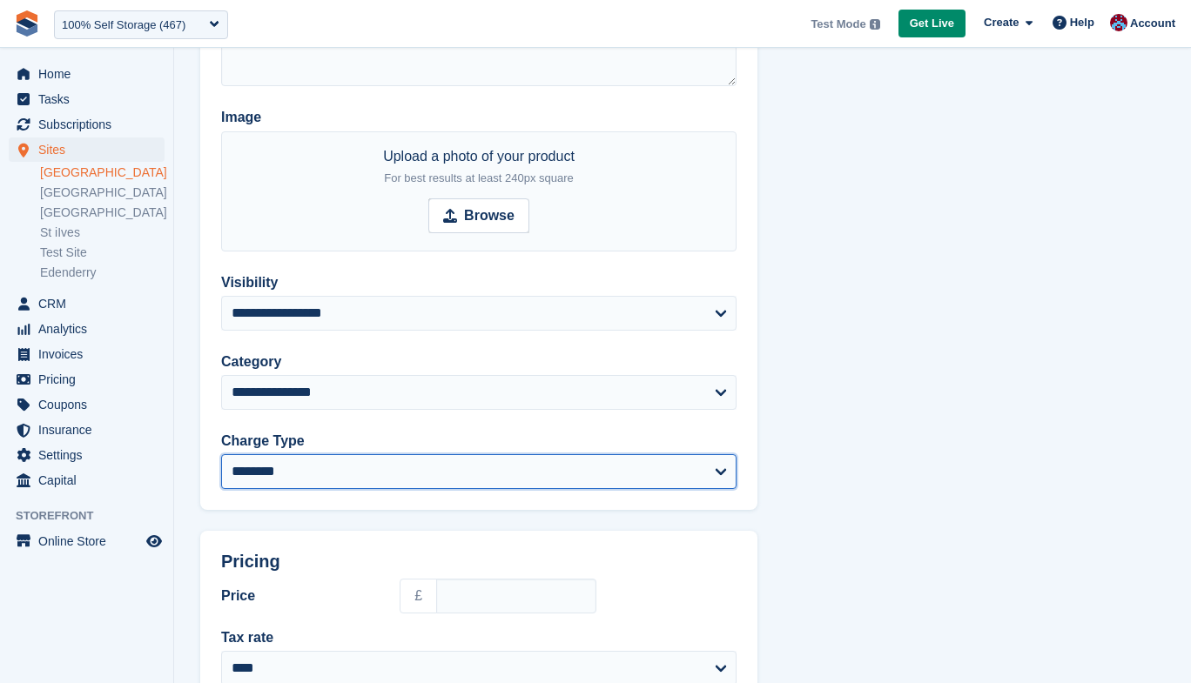
click at [373, 485] on select "******** *********" at bounding box center [478, 471] width 515 height 35
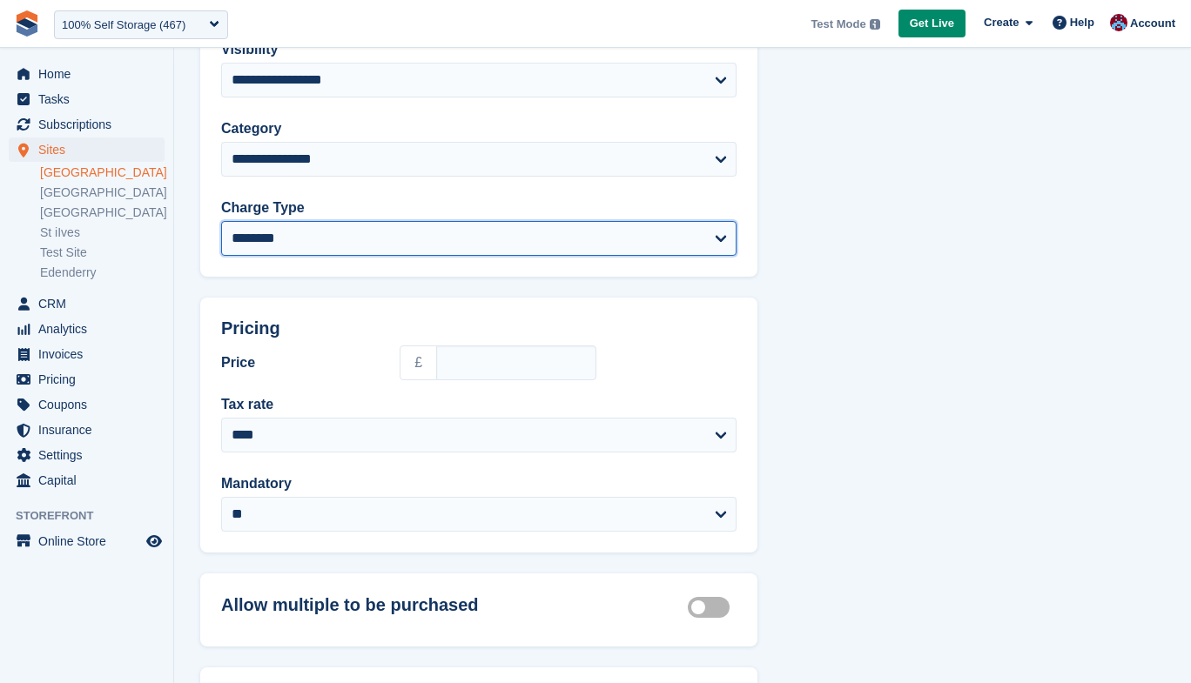
scroll to position [514, 0]
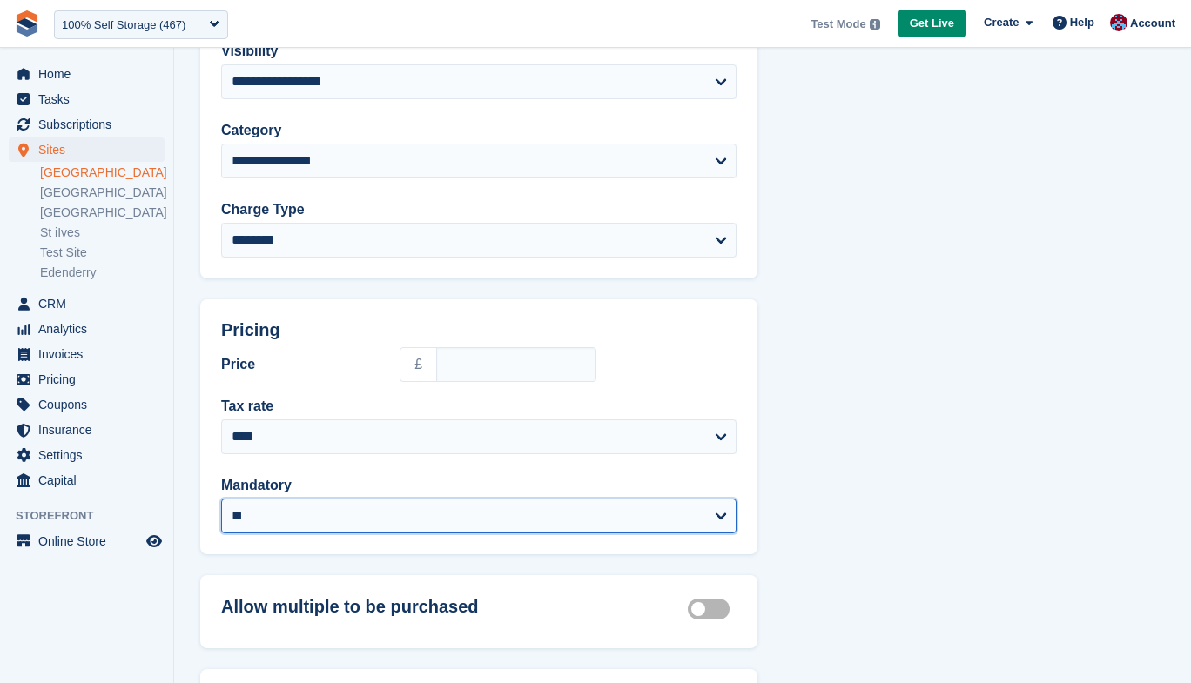
click at [510, 507] on select "** ***" at bounding box center [478, 516] width 515 height 35
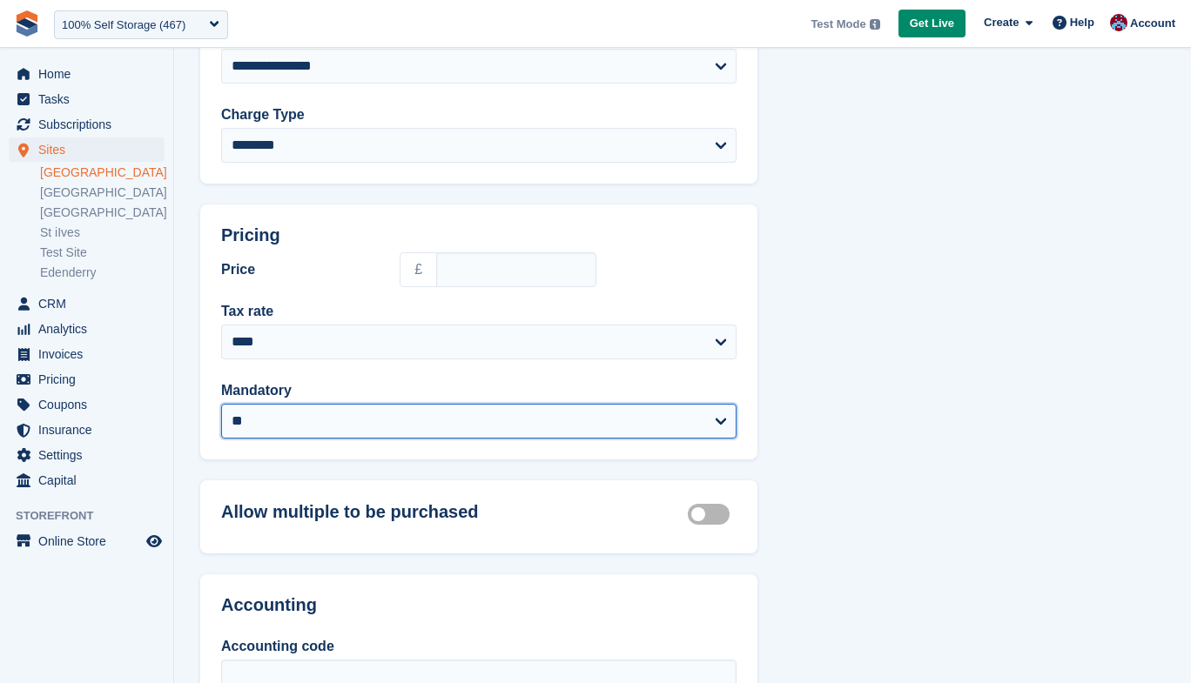
scroll to position [642, 0]
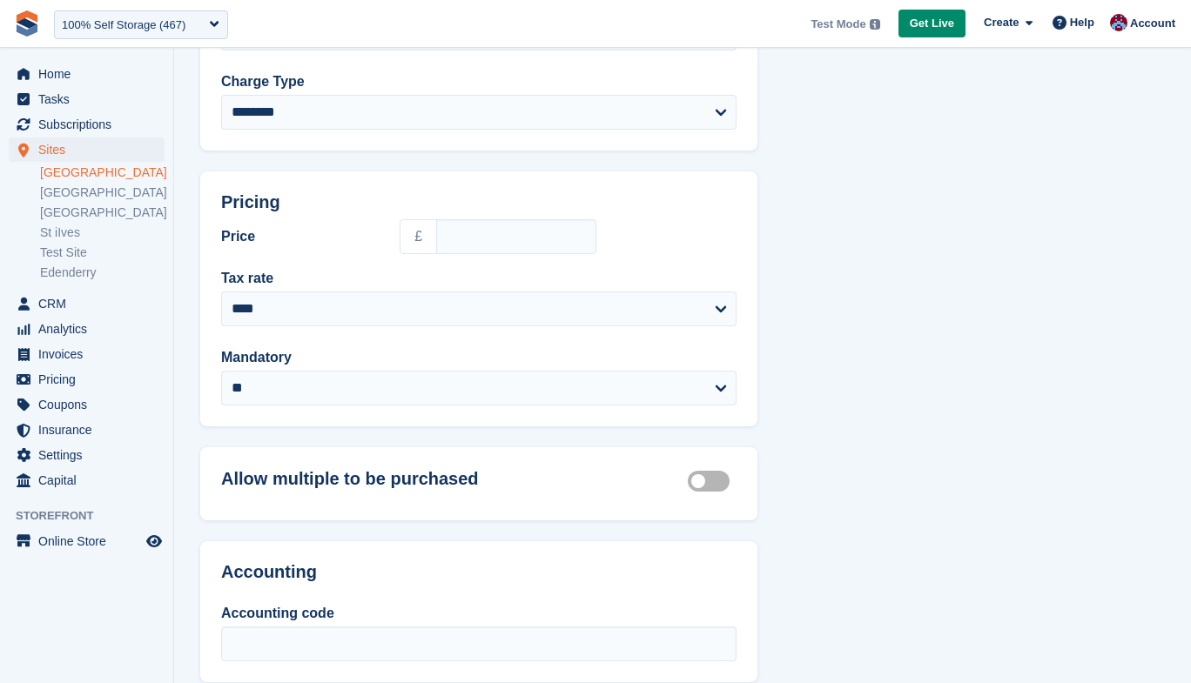
click at [712, 483] on label "Allow multiple purchases" at bounding box center [712, 481] width 49 height 3
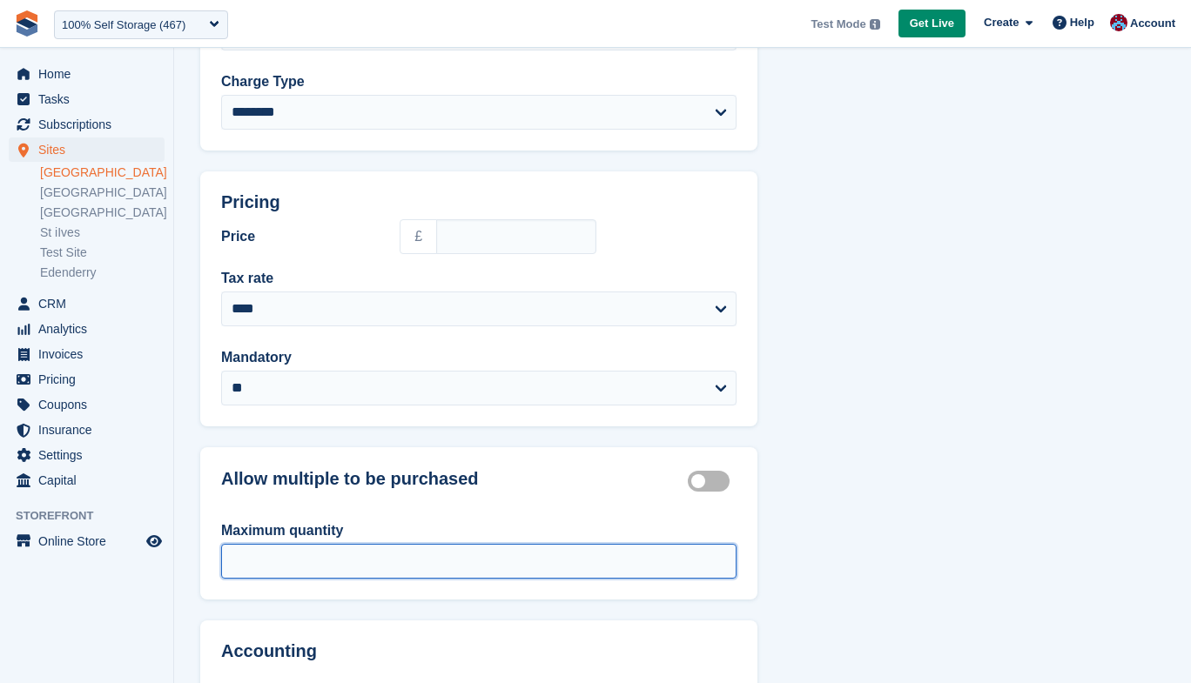
click at [594, 547] on input "Maximum quantity" at bounding box center [478, 561] width 515 height 35
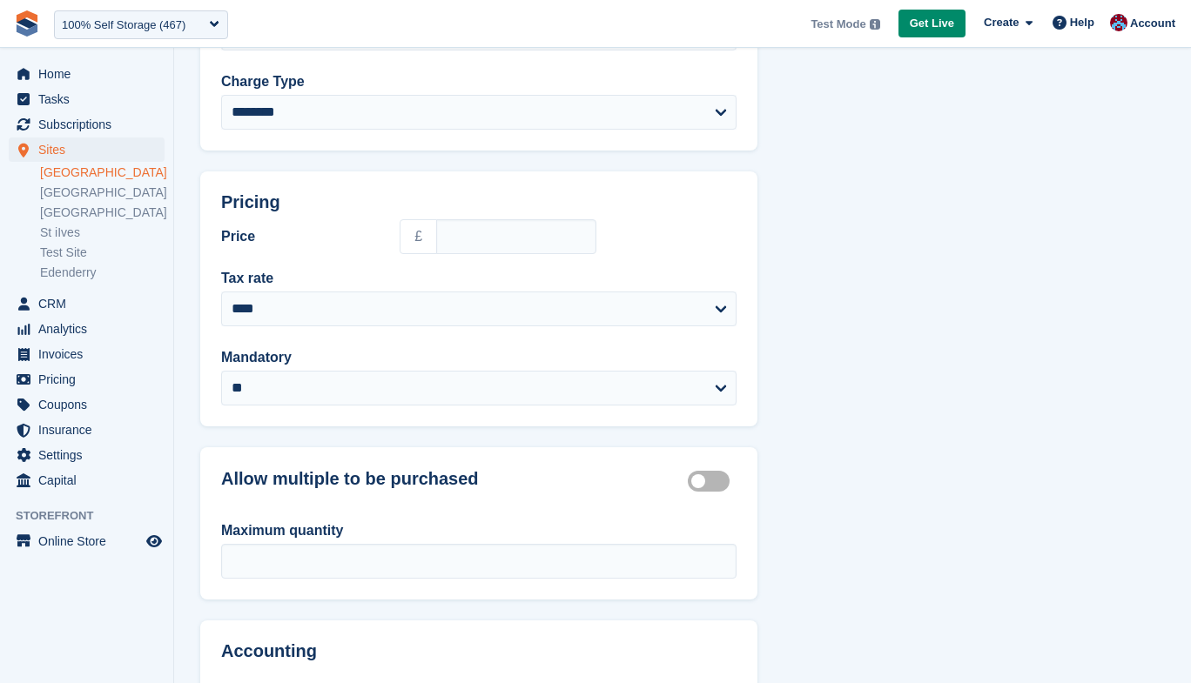
click at [716, 480] on label "Allow multiple purchases" at bounding box center [712, 481] width 49 height 3
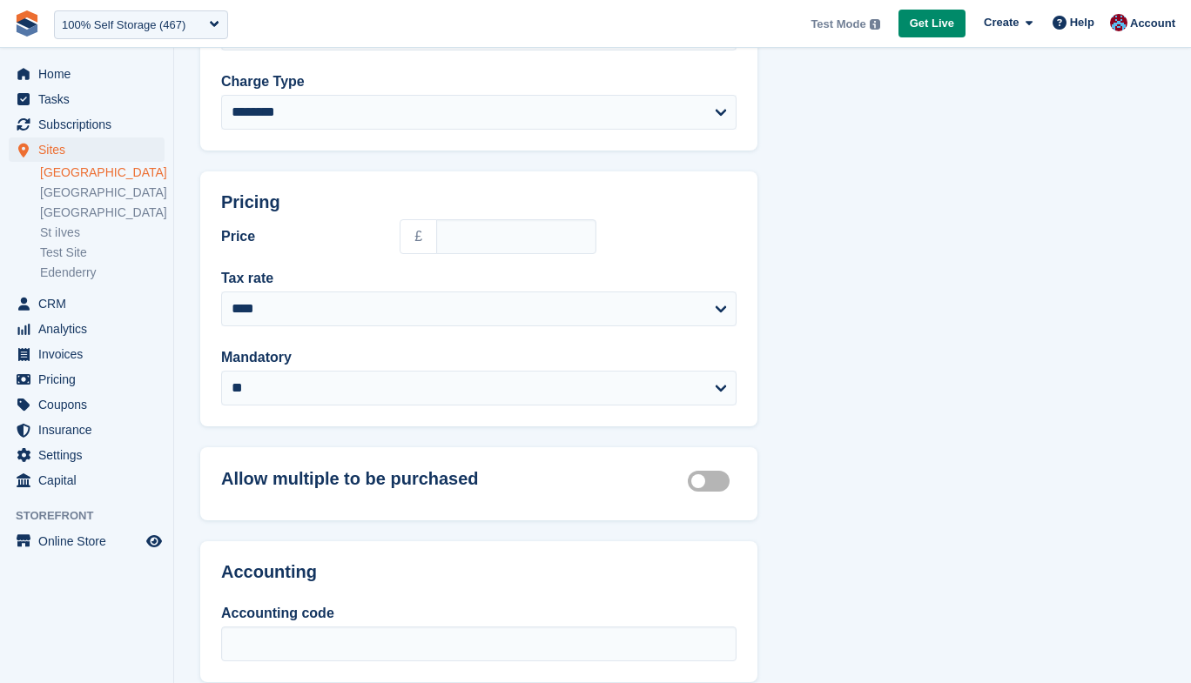
click at [71, 165] on link "[GEOGRAPHIC_DATA]" at bounding box center [102, 173] width 124 height 17
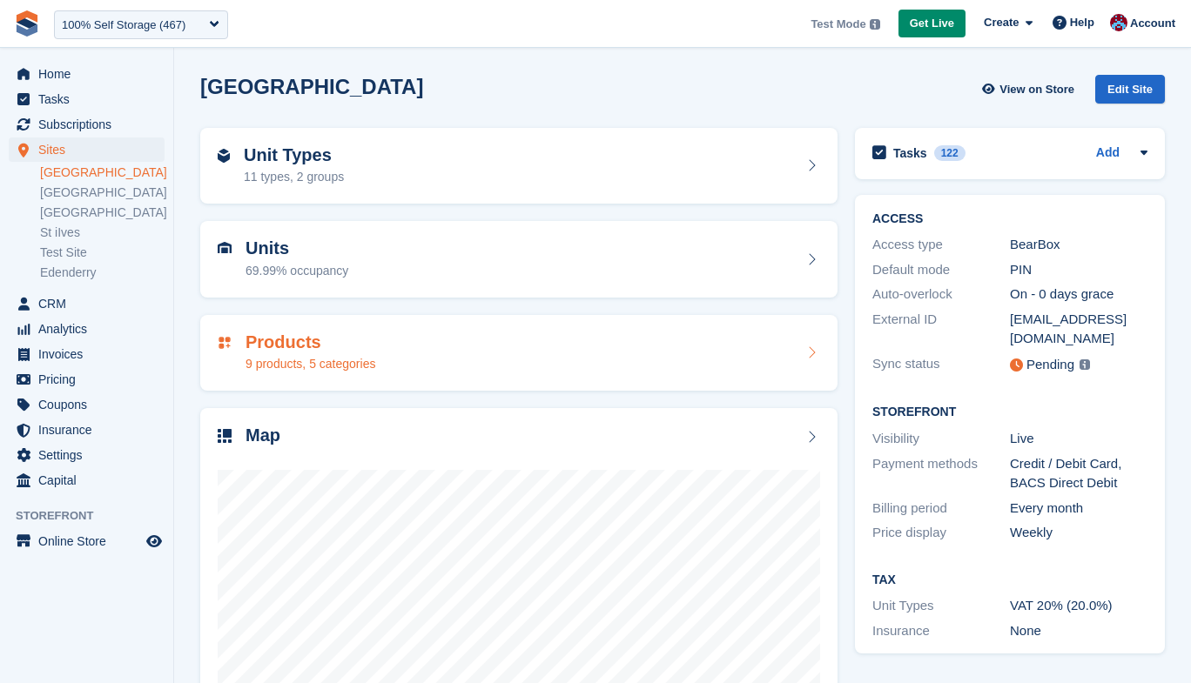
click at [281, 348] on h2 "Products" at bounding box center [310, 342] width 130 height 20
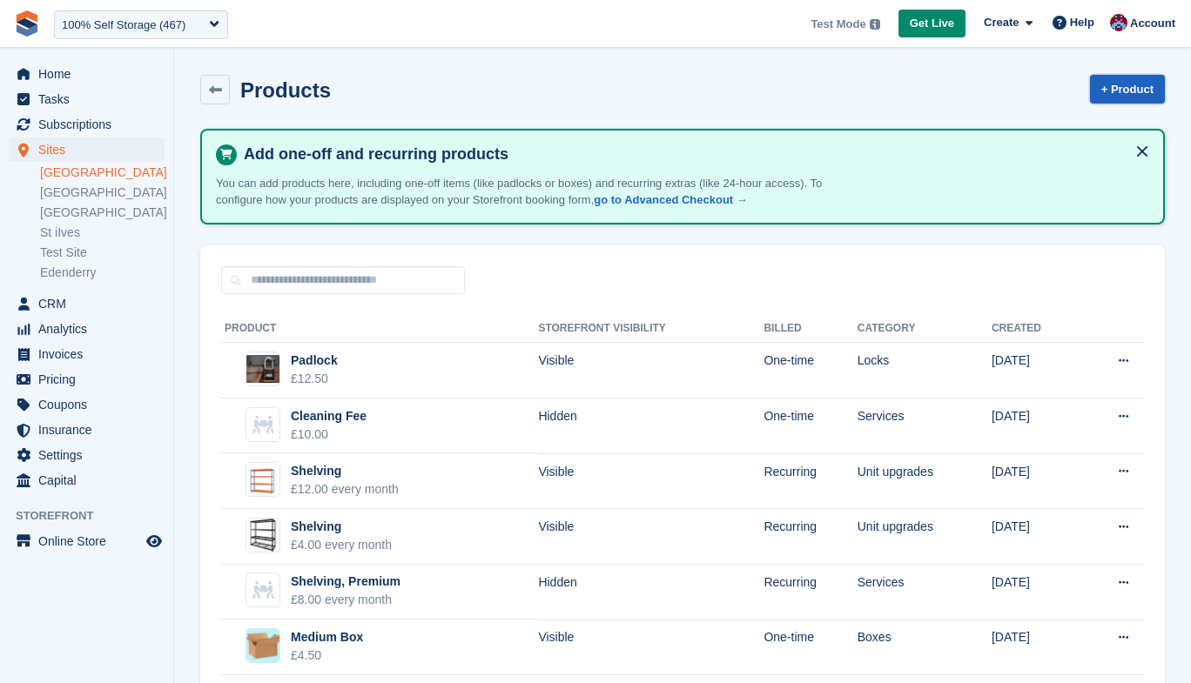
click at [1115, 96] on link "+ Product" at bounding box center [1127, 89] width 75 height 29
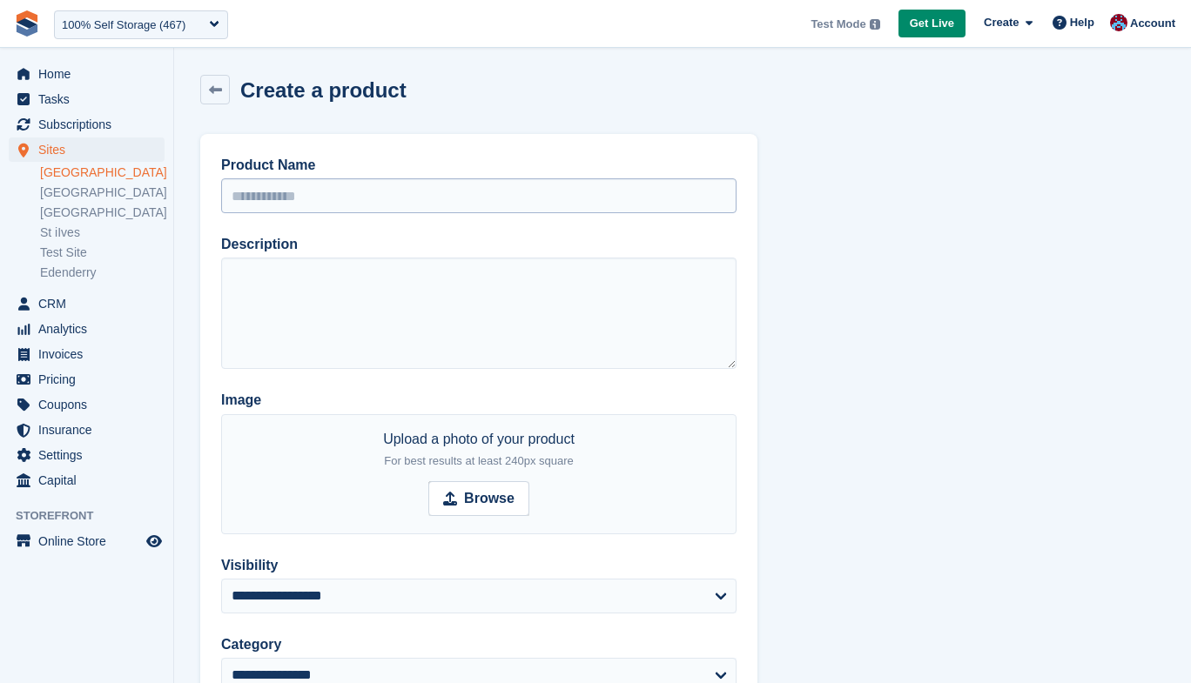
drag, startPoint x: 375, startPoint y: 169, endPoint x: 352, endPoint y: 197, distance: 36.4
click at [375, 170] on label "Product Name" at bounding box center [478, 165] width 515 height 21
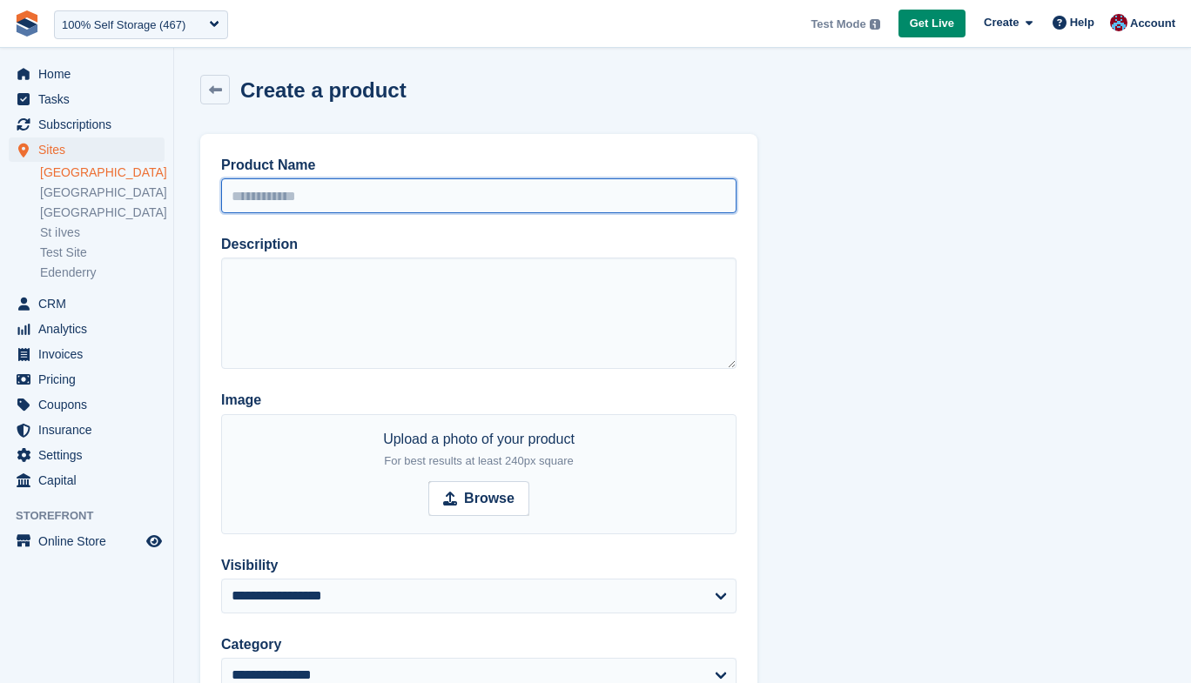
click at [375, 178] on input "Product Name" at bounding box center [478, 195] width 515 height 35
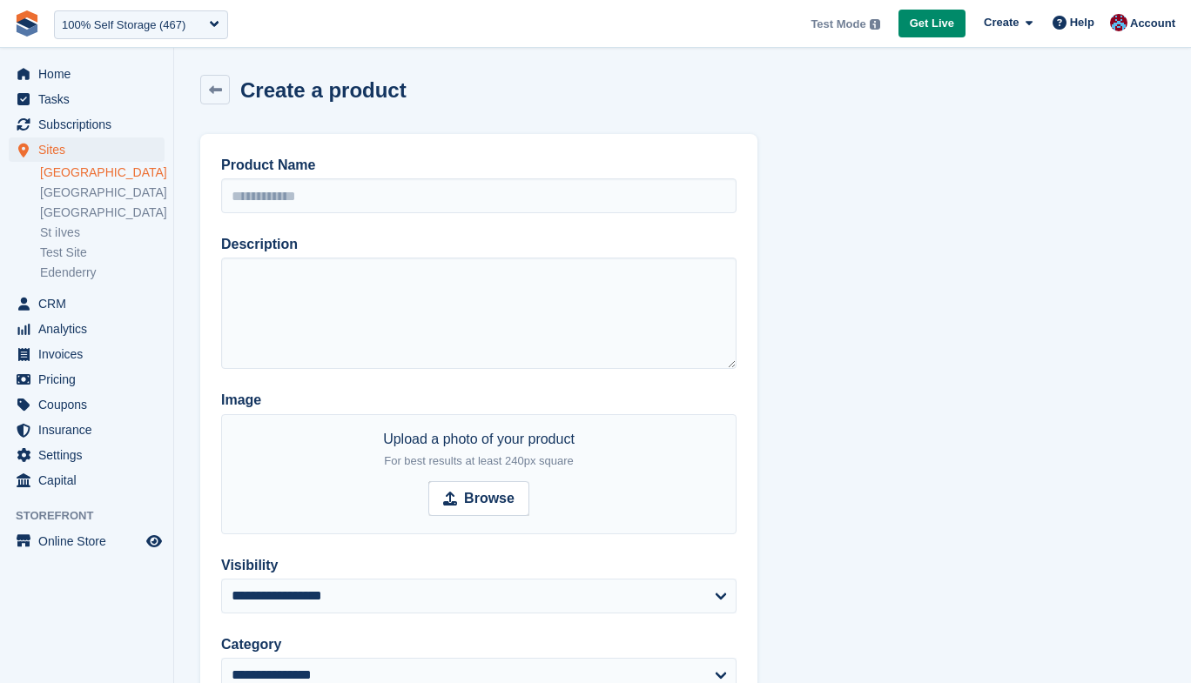
click at [320, 221] on div "**********" at bounding box center [478, 463] width 557 height 659
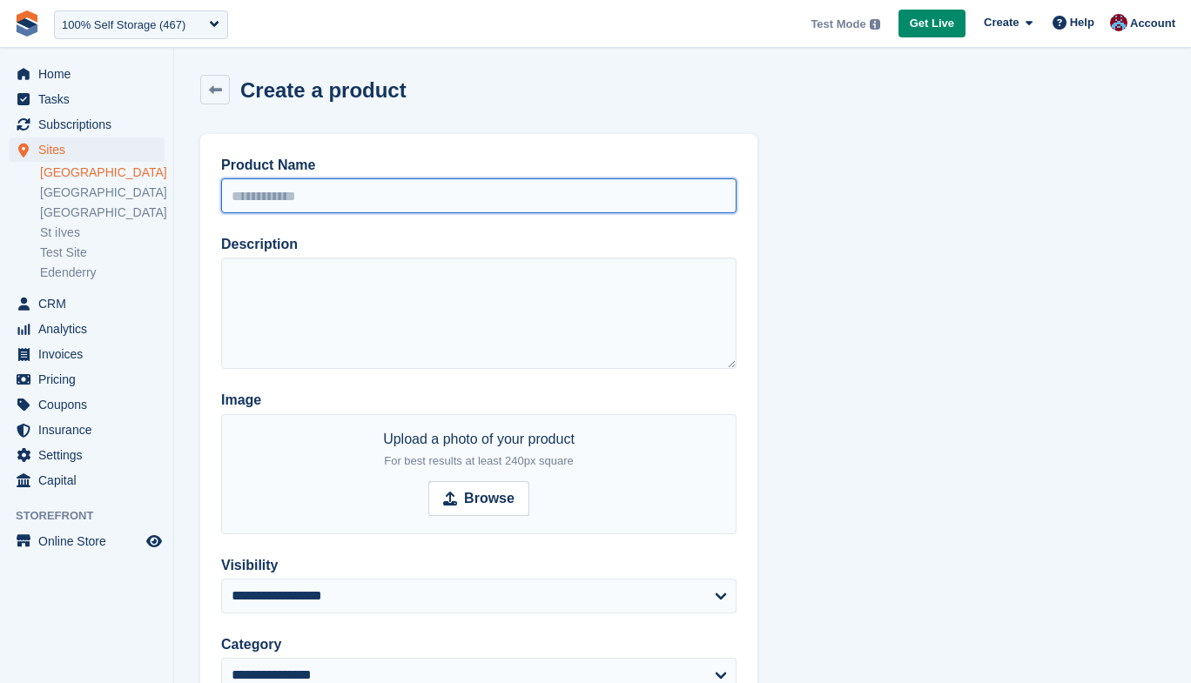
click at [322, 211] on input "Product Name" at bounding box center [478, 195] width 515 height 35
type input "*"
paste input "****"
type input "**********"
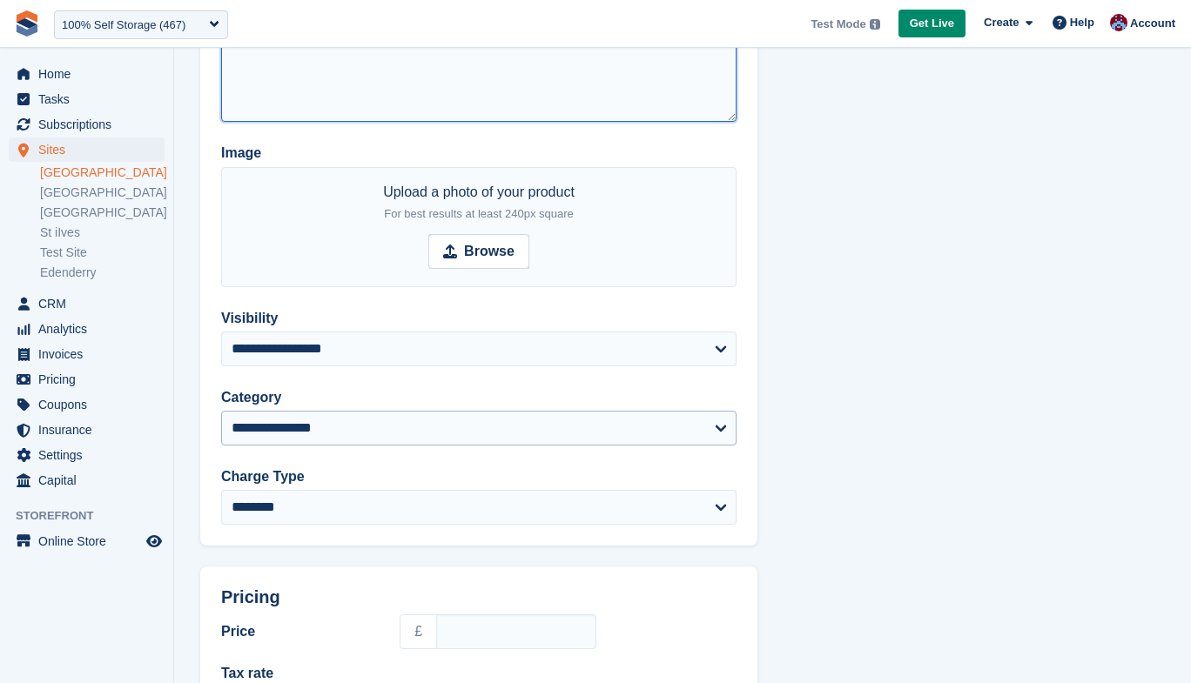
scroll to position [247, 0]
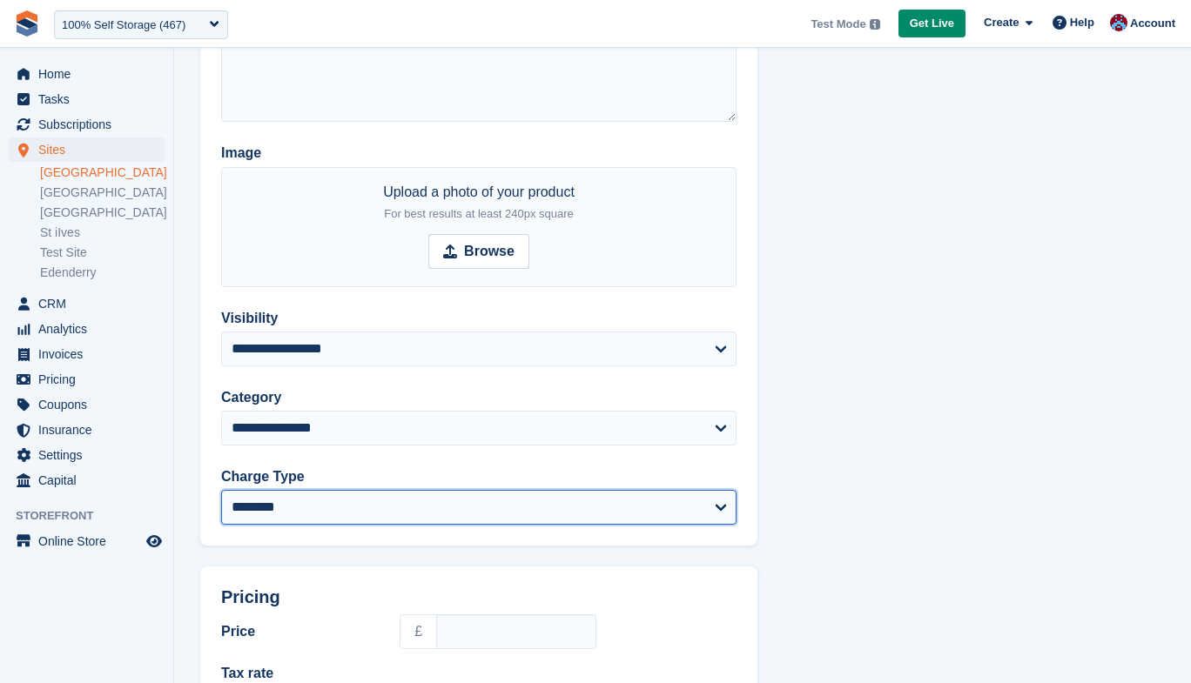
click at [371, 522] on select "******** *********" at bounding box center [478, 507] width 515 height 35
select select "*********"
click at [221, 490] on select "******** *********" at bounding box center [478, 507] width 515 height 35
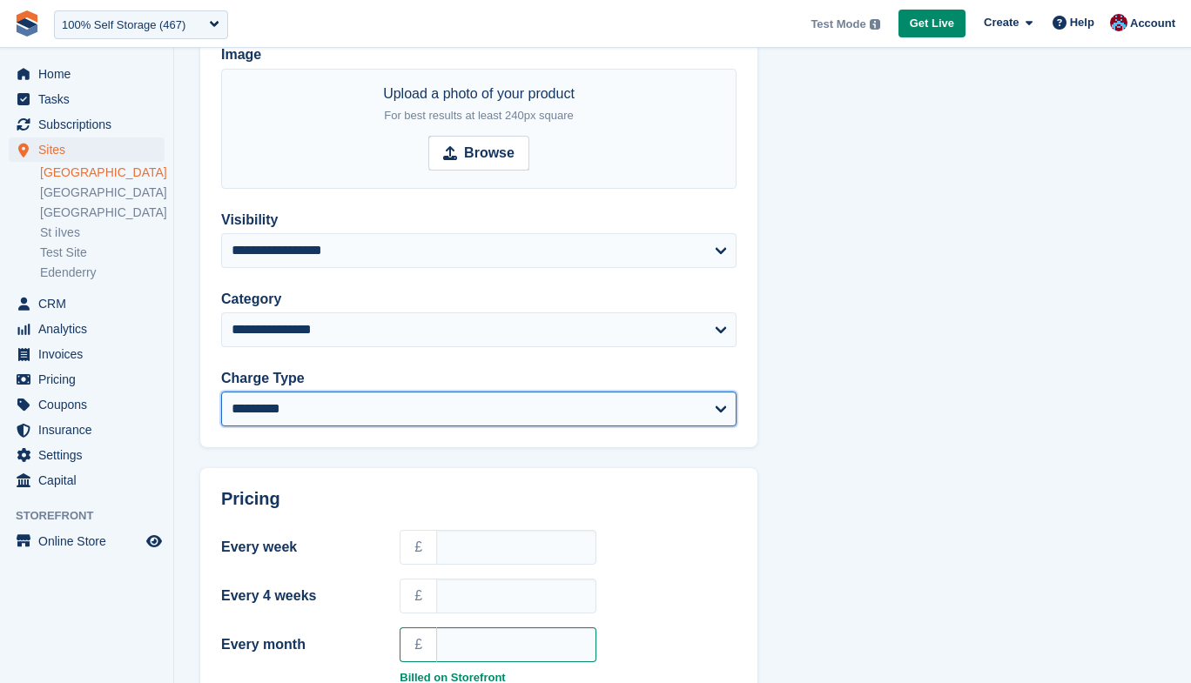
scroll to position [355, 0]
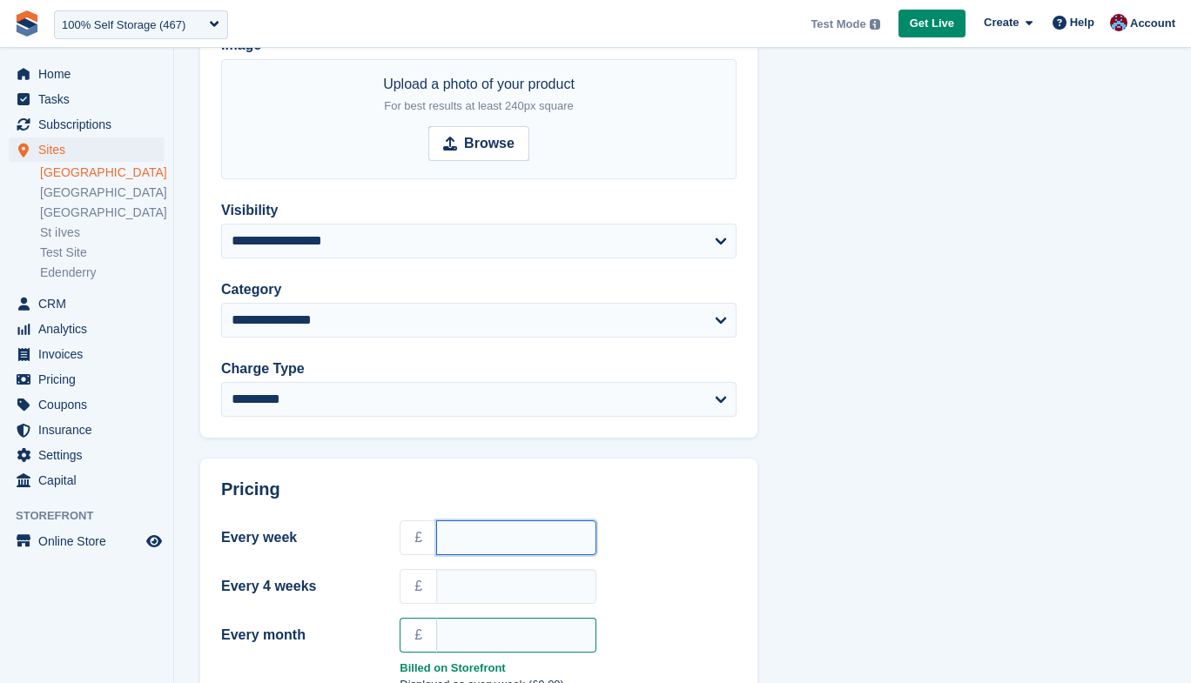
click at [466, 531] on input "Every week" at bounding box center [516, 537] width 160 height 35
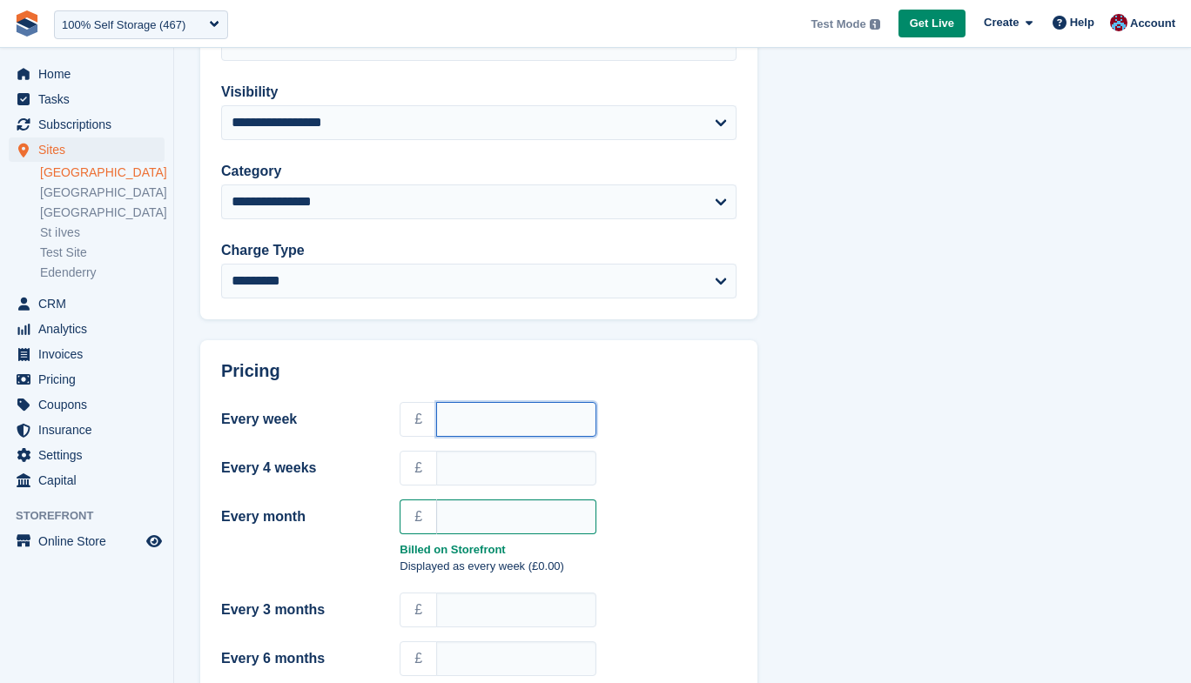
scroll to position [221, 0]
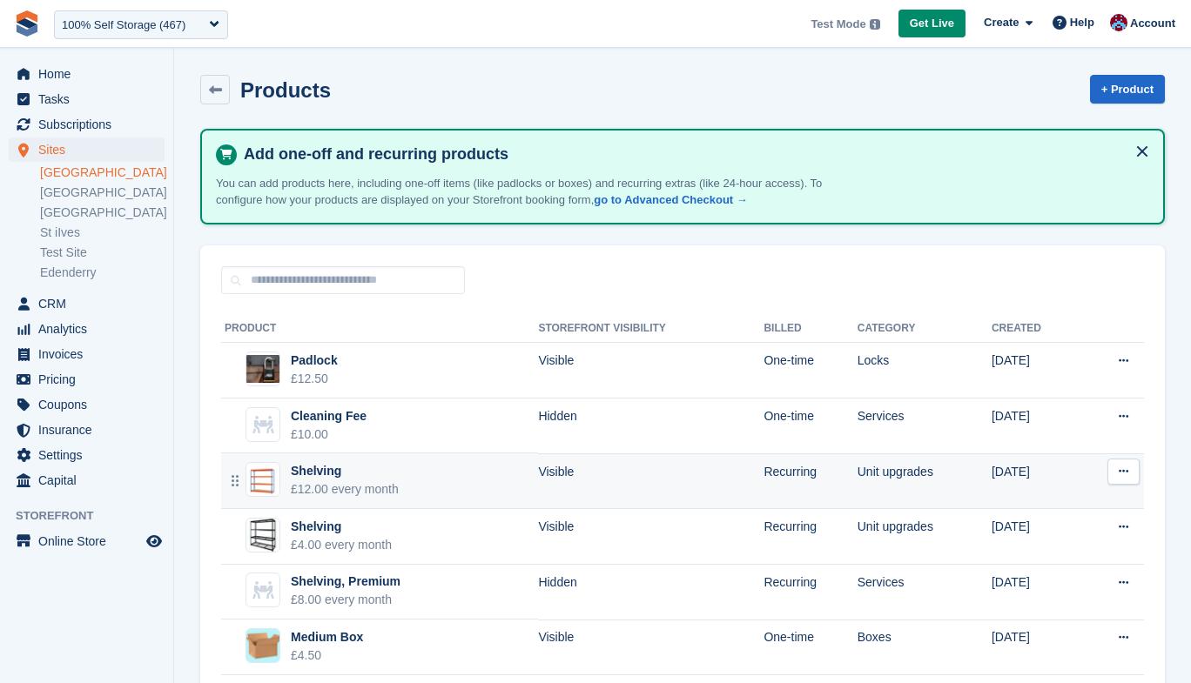
click at [366, 482] on div "£12.00 every month" at bounding box center [345, 489] width 108 height 18
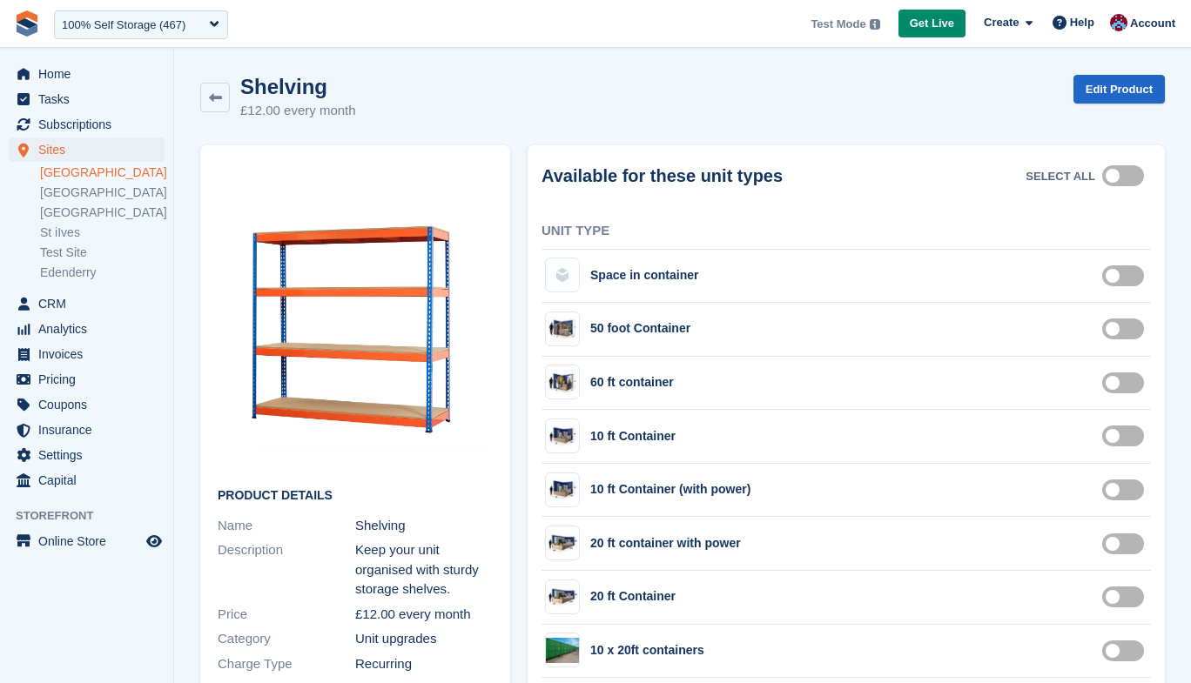
click at [1121, 435] on label "2944" at bounding box center [1126, 436] width 49 height 3
click at [214, 91] on link at bounding box center [215, 98] width 30 height 30
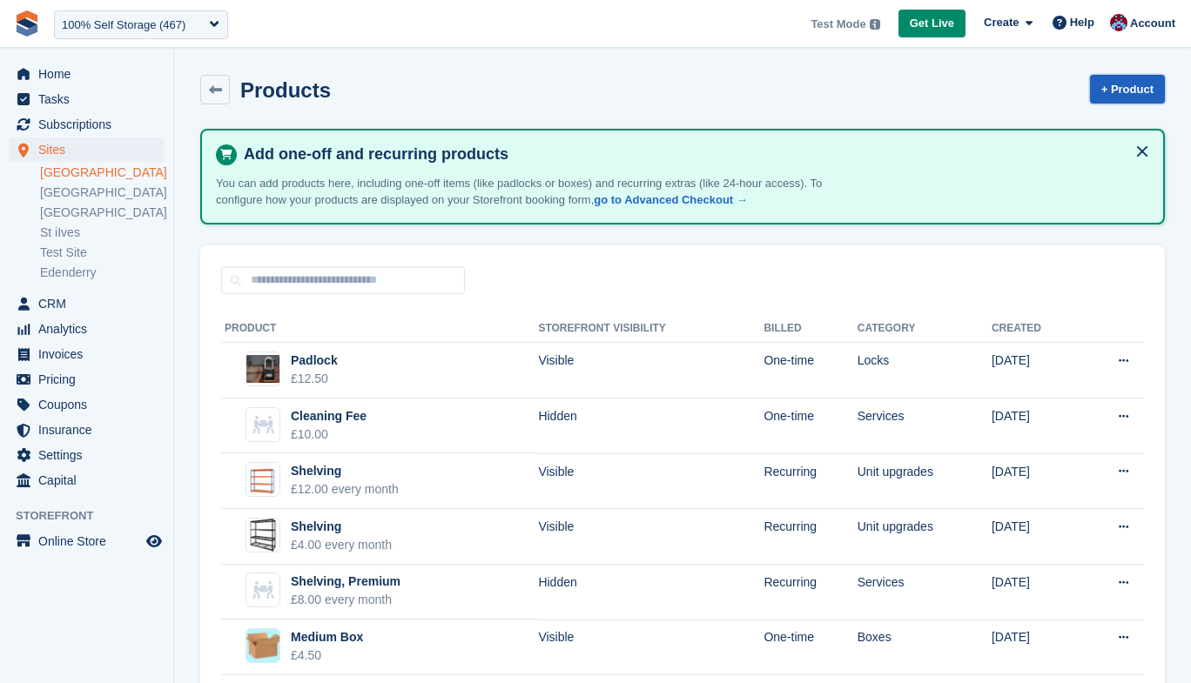
click at [1093, 101] on link "+ Product" at bounding box center [1127, 89] width 75 height 29
